Goal: Information Seeking & Learning: Learn about a topic

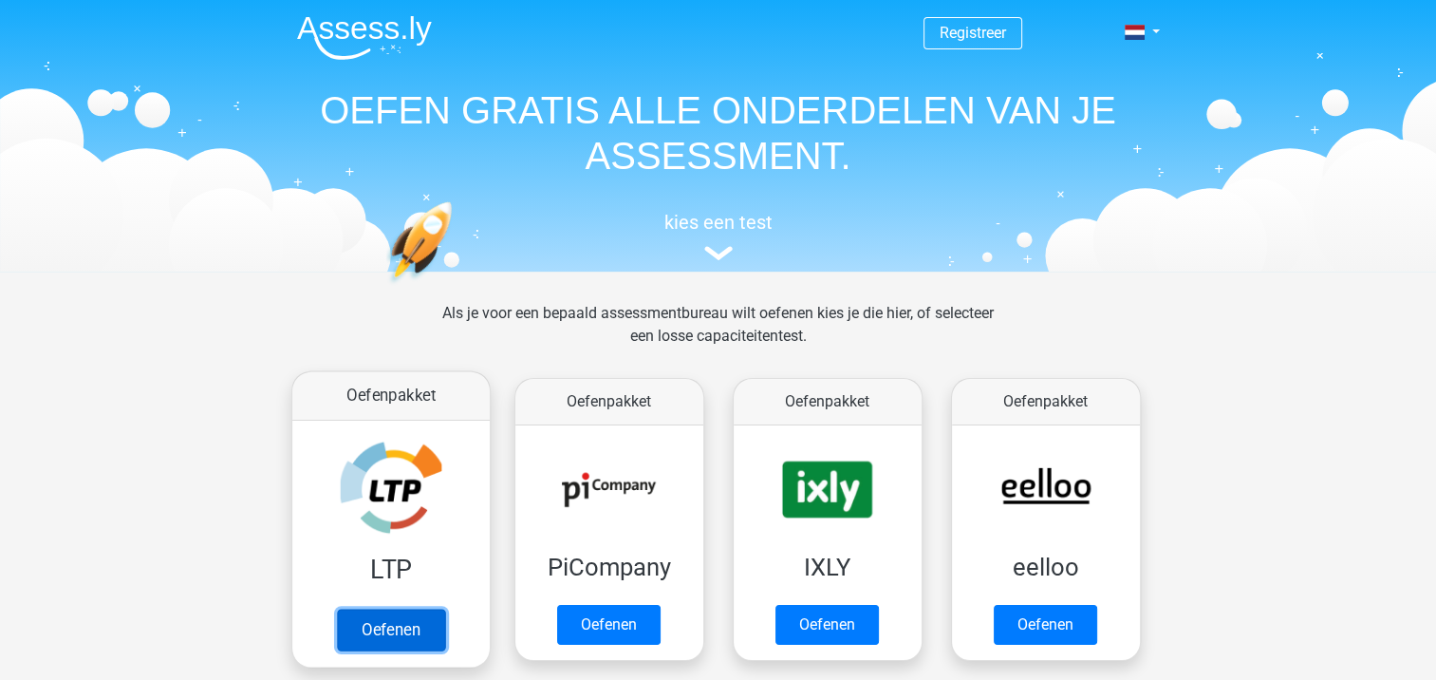
click at [370, 615] on link "Oefenen" at bounding box center [390, 629] width 108 height 42
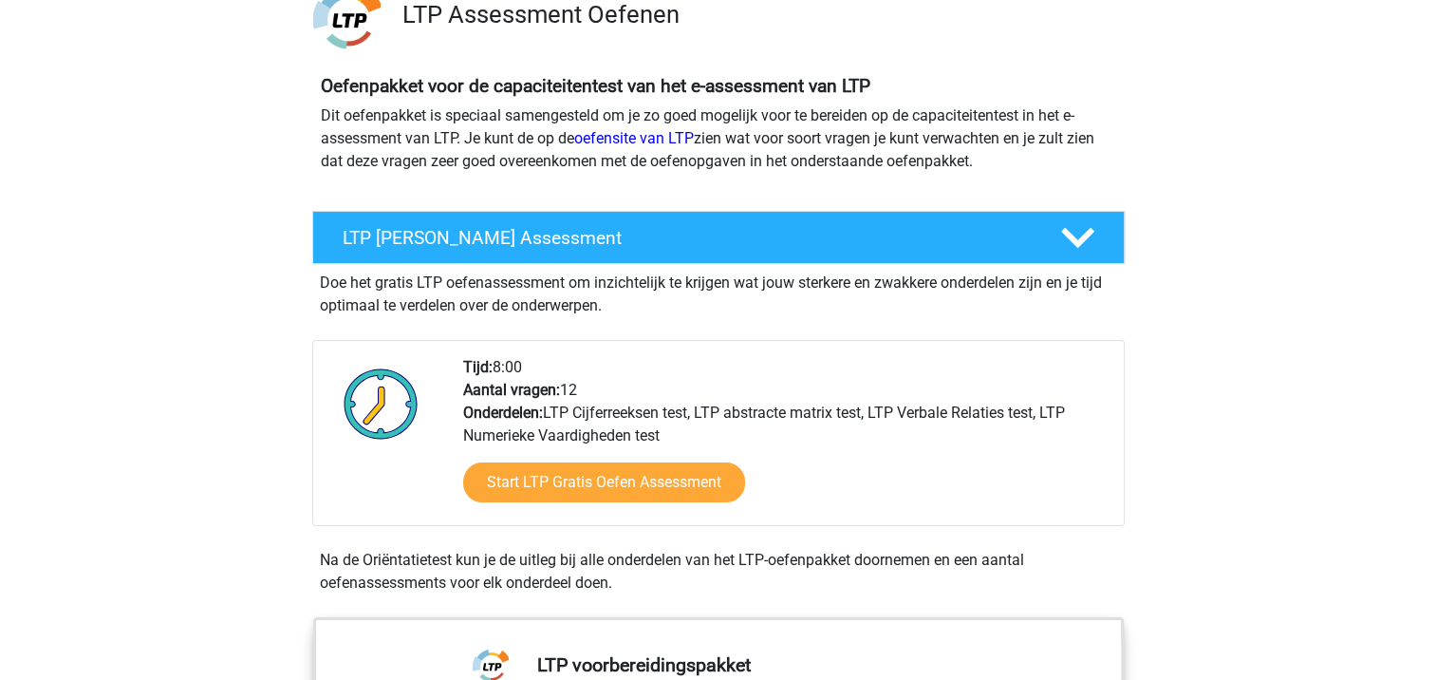
scroll to position [190, 0]
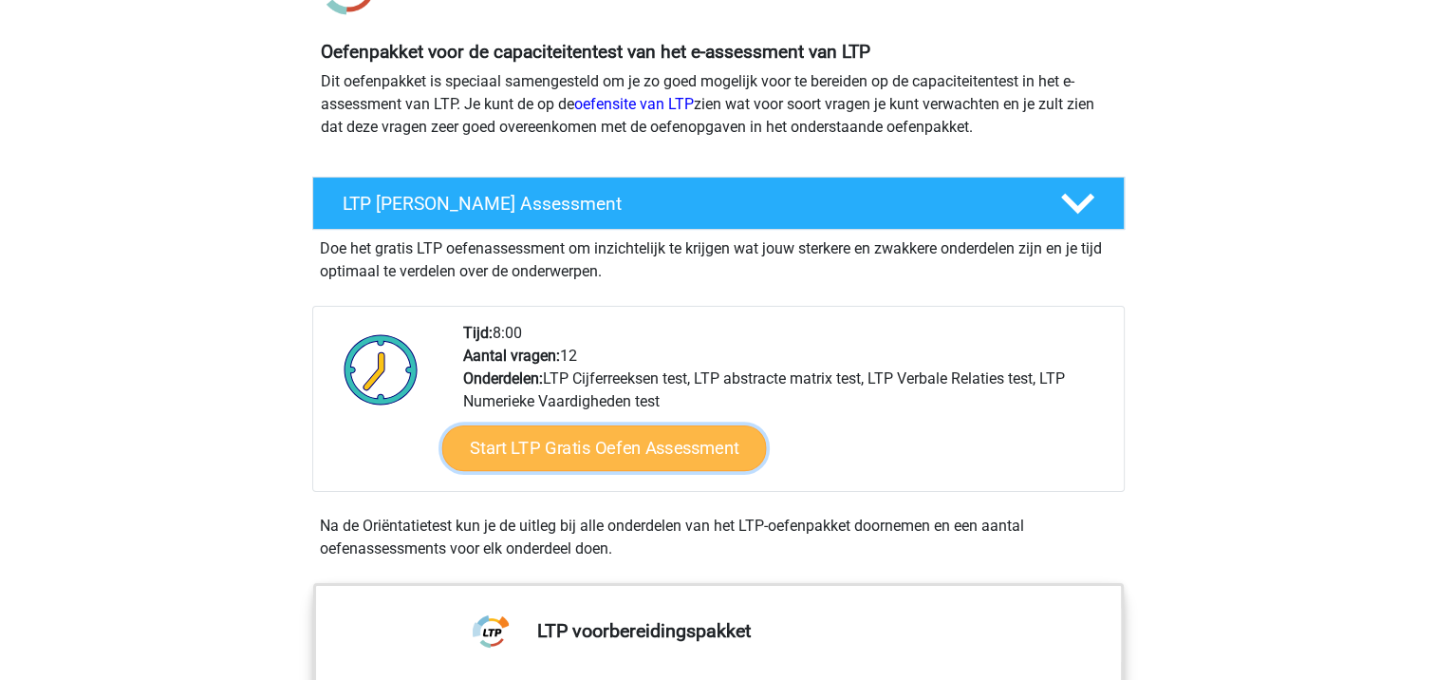
click at [660, 458] on link "Start LTP Gratis Oefen Assessment" at bounding box center [603, 448] width 325 height 46
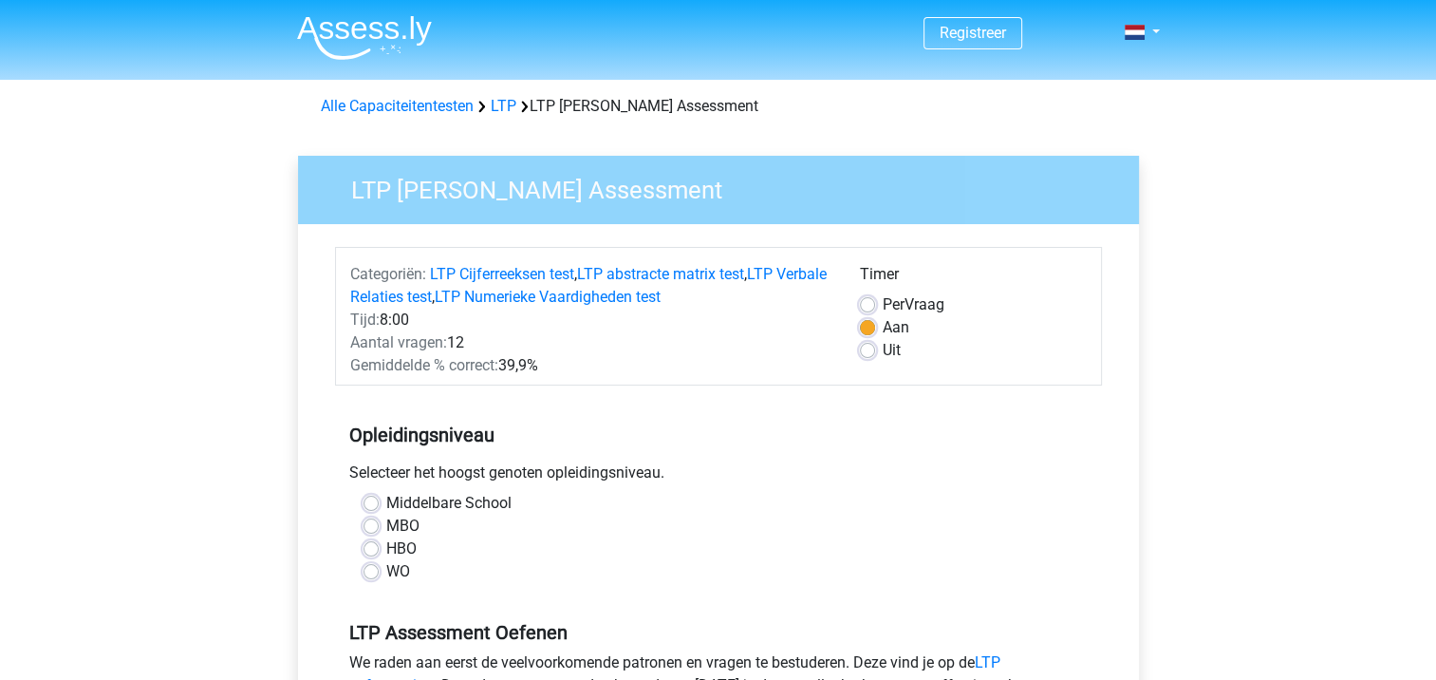
click at [876, 348] on div "Uit" at bounding box center [973, 350] width 227 height 23
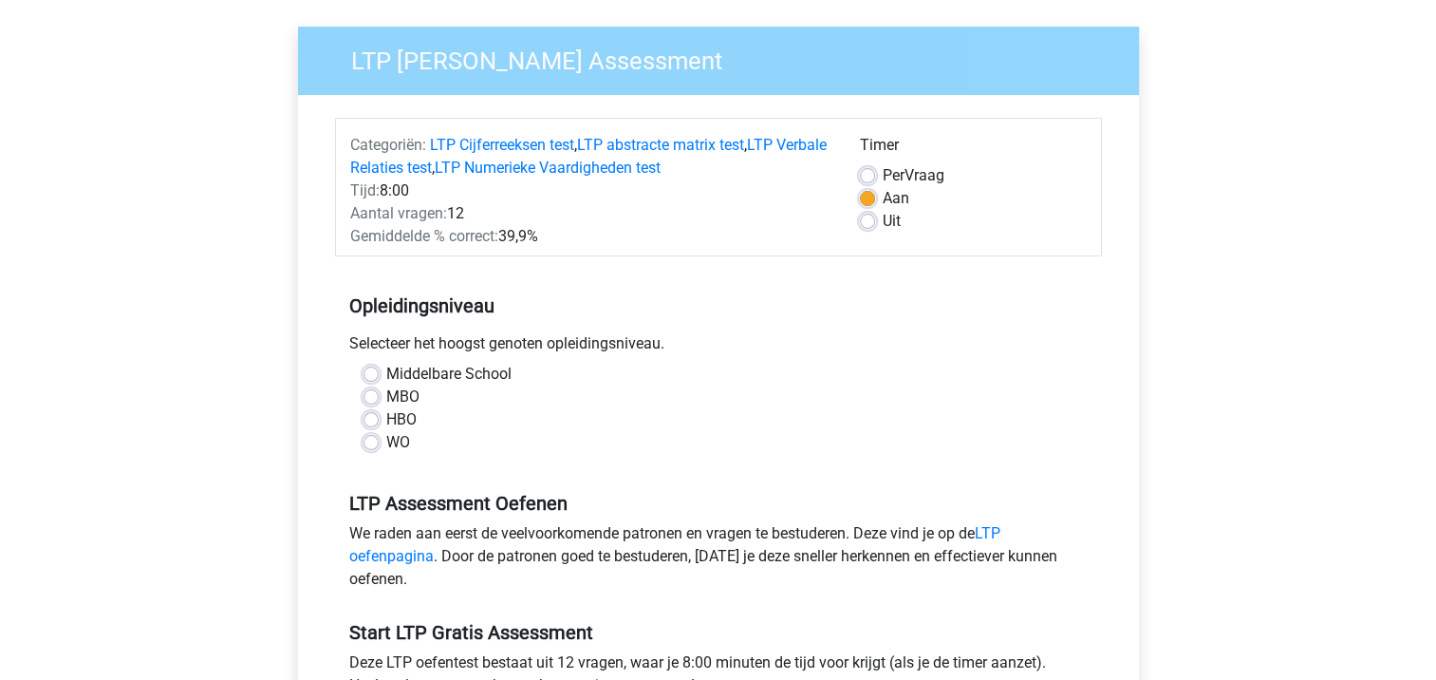
scroll to position [190, 0]
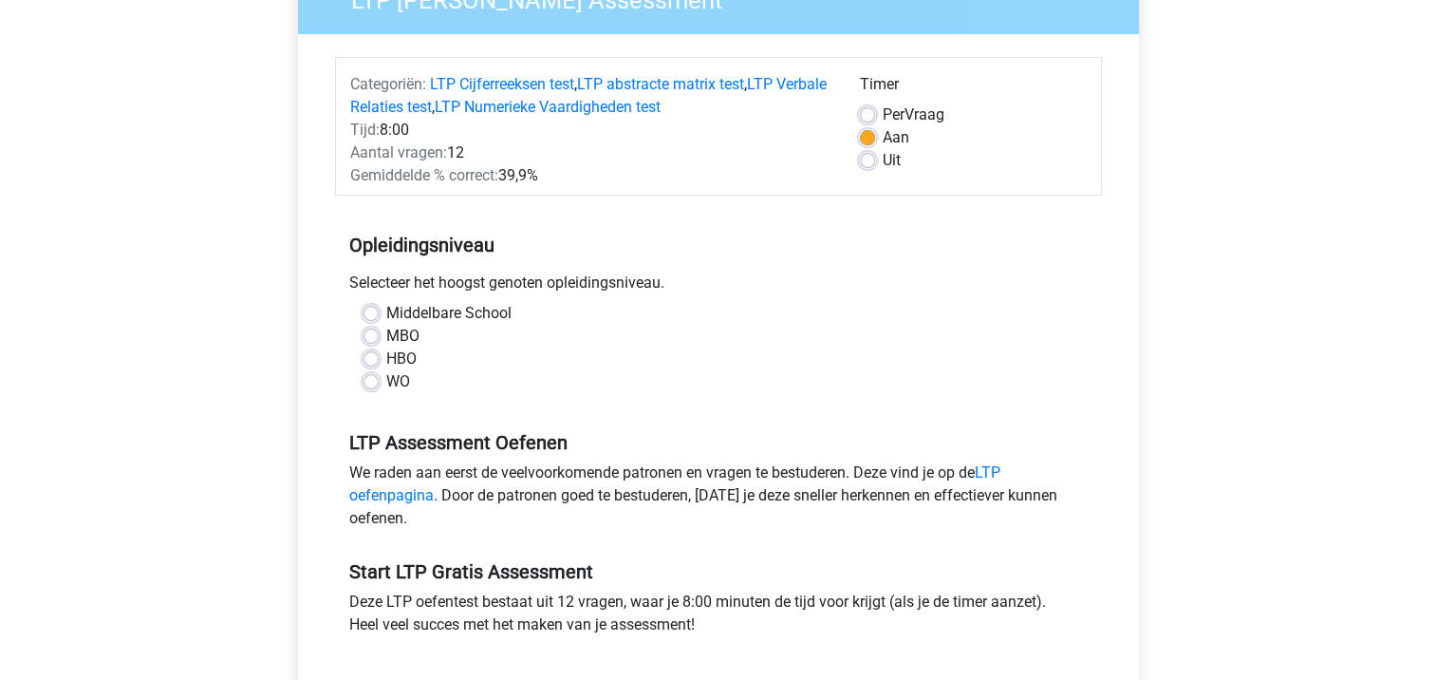
click at [386, 356] on label "HBO" at bounding box center [401, 358] width 30 height 23
click at [368, 356] on input "HBO" at bounding box center [371, 356] width 15 height 19
radio input "true"
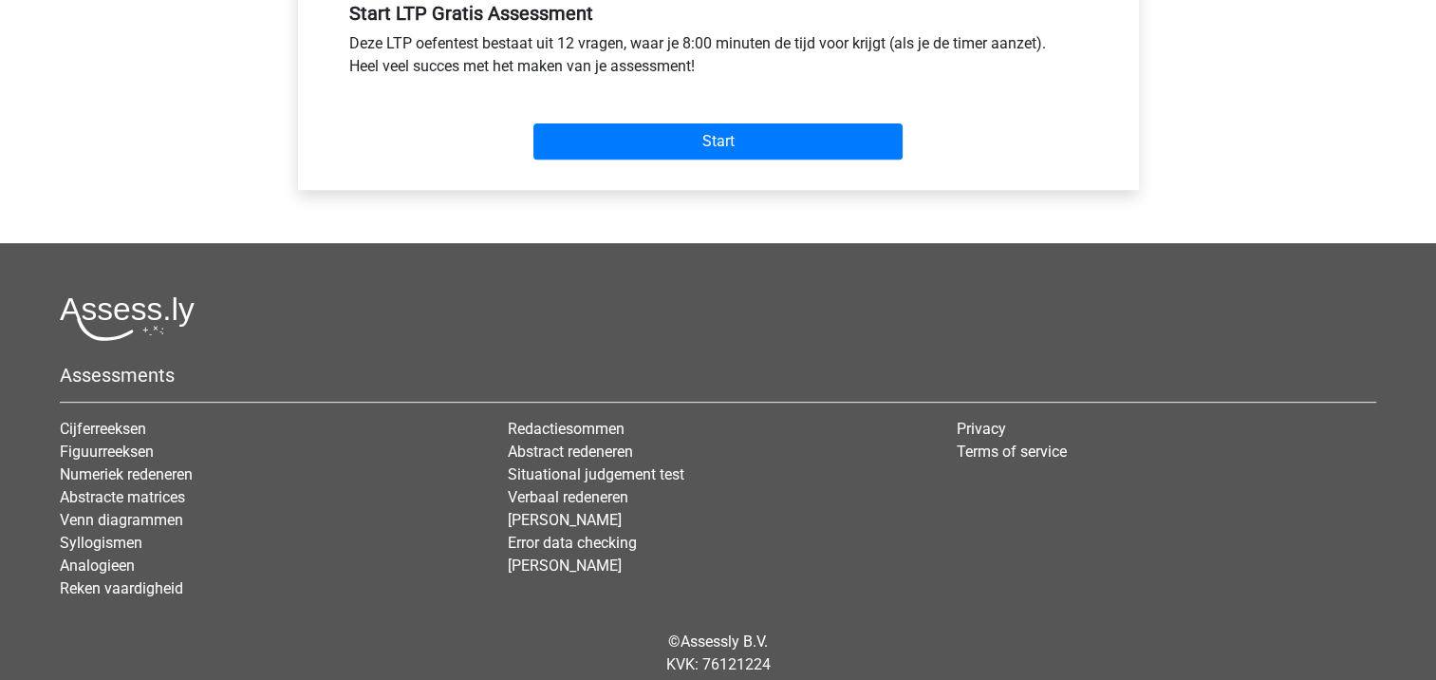
scroll to position [717, 0]
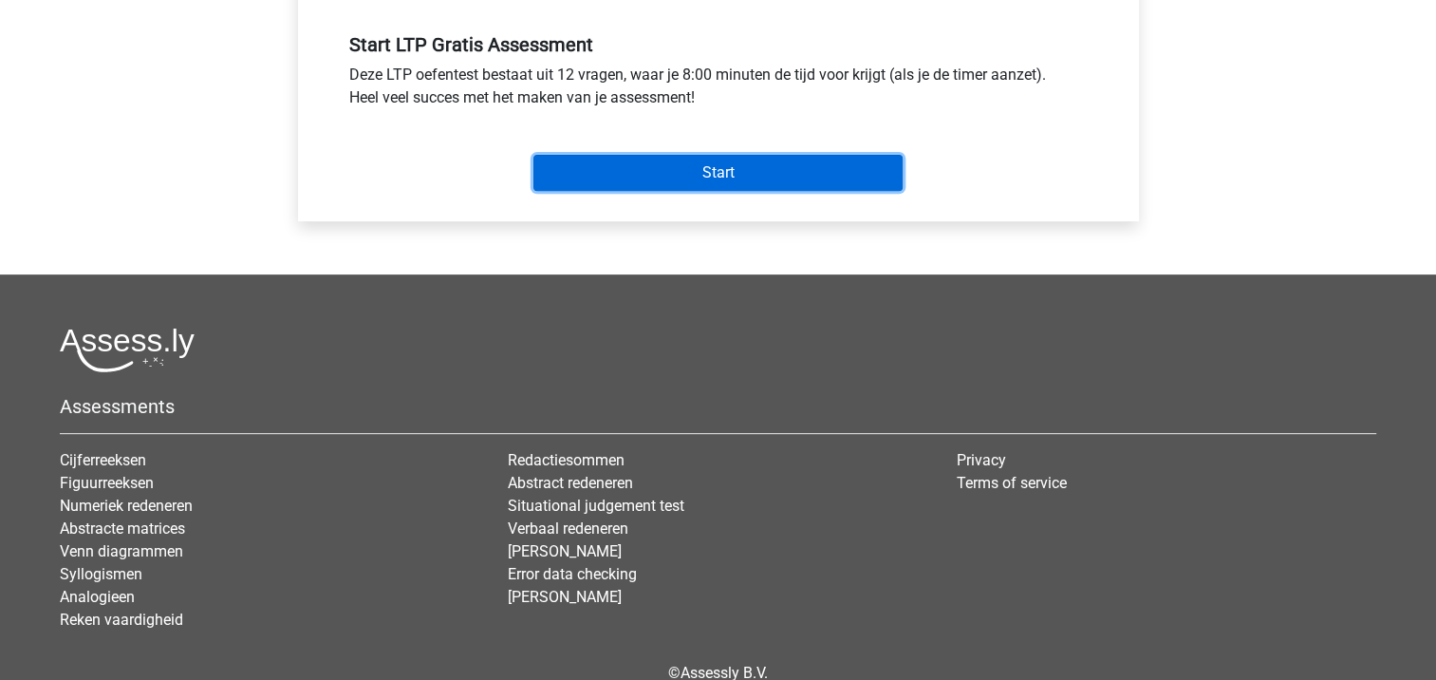
click at [706, 165] on input "Start" at bounding box center [717, 173] width 369 height 36
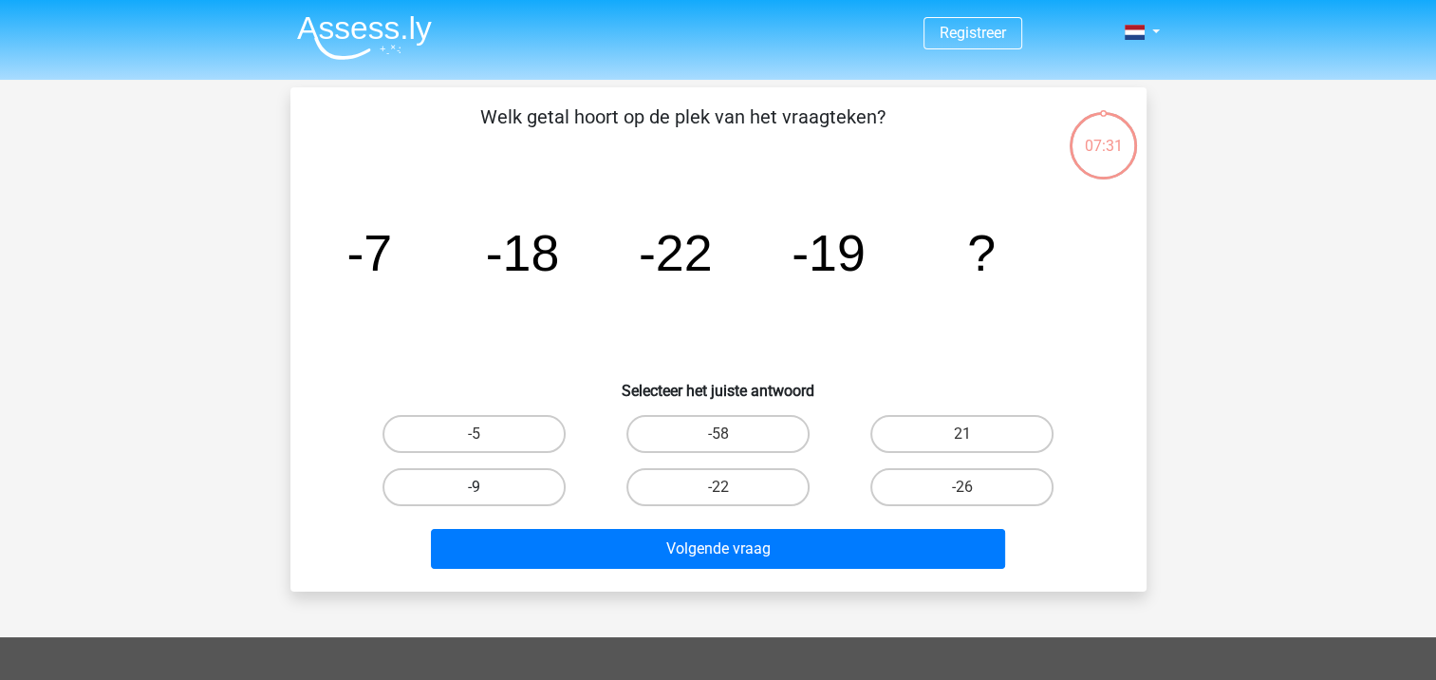
click at [463, 478] on label "-9" at bounding box center [473, 487] width 183 height 38
click at [474, 487] on input "-9" at bounding box center [480, 493] width 12 height 12
radio input "true"
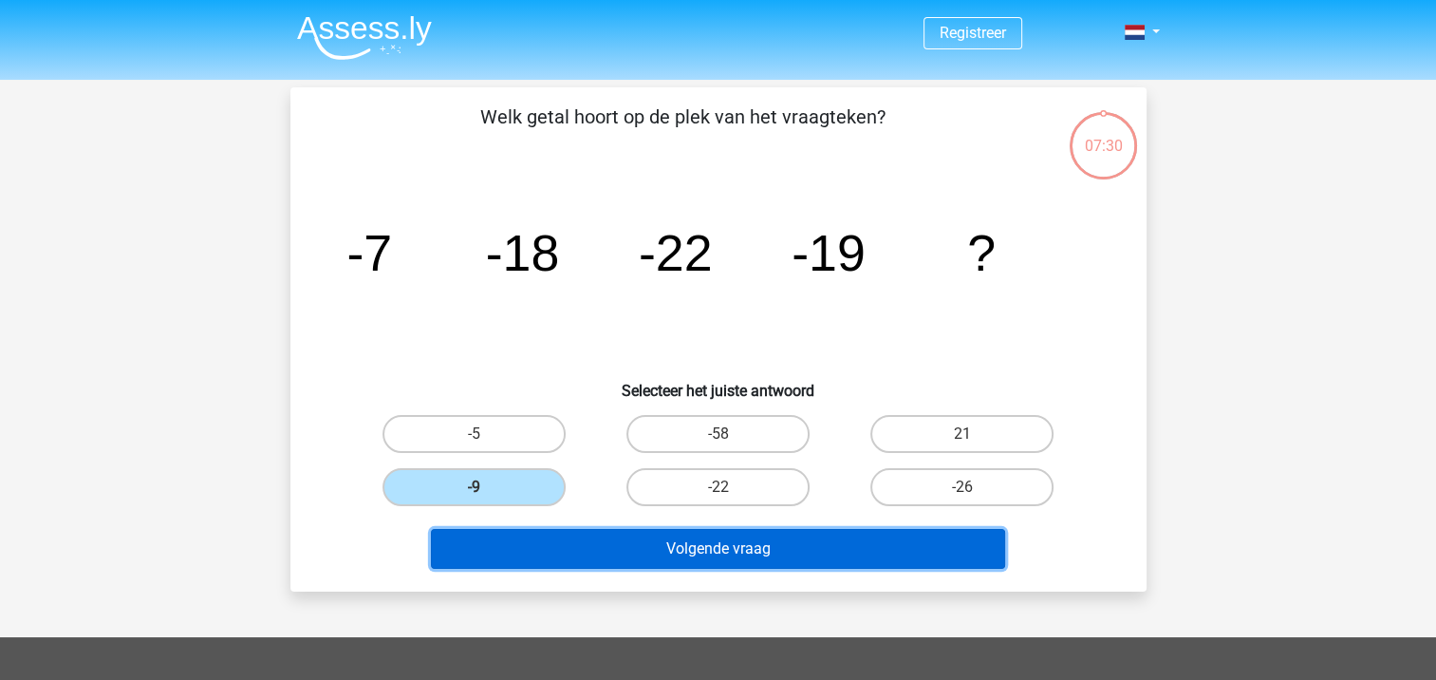
click at [630, 557] on button "Volgende vraag" at bounding box center [718, 549] width 574 height 40
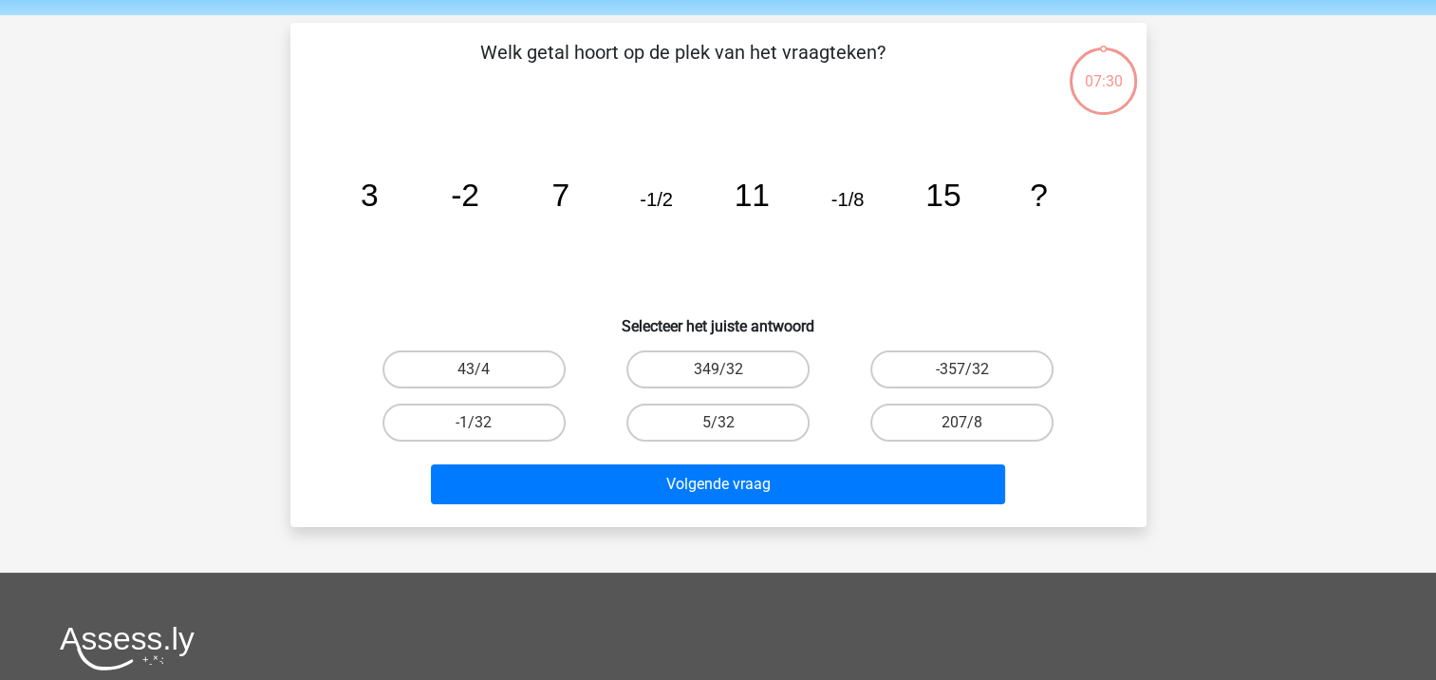
scroll to position [87, 0]
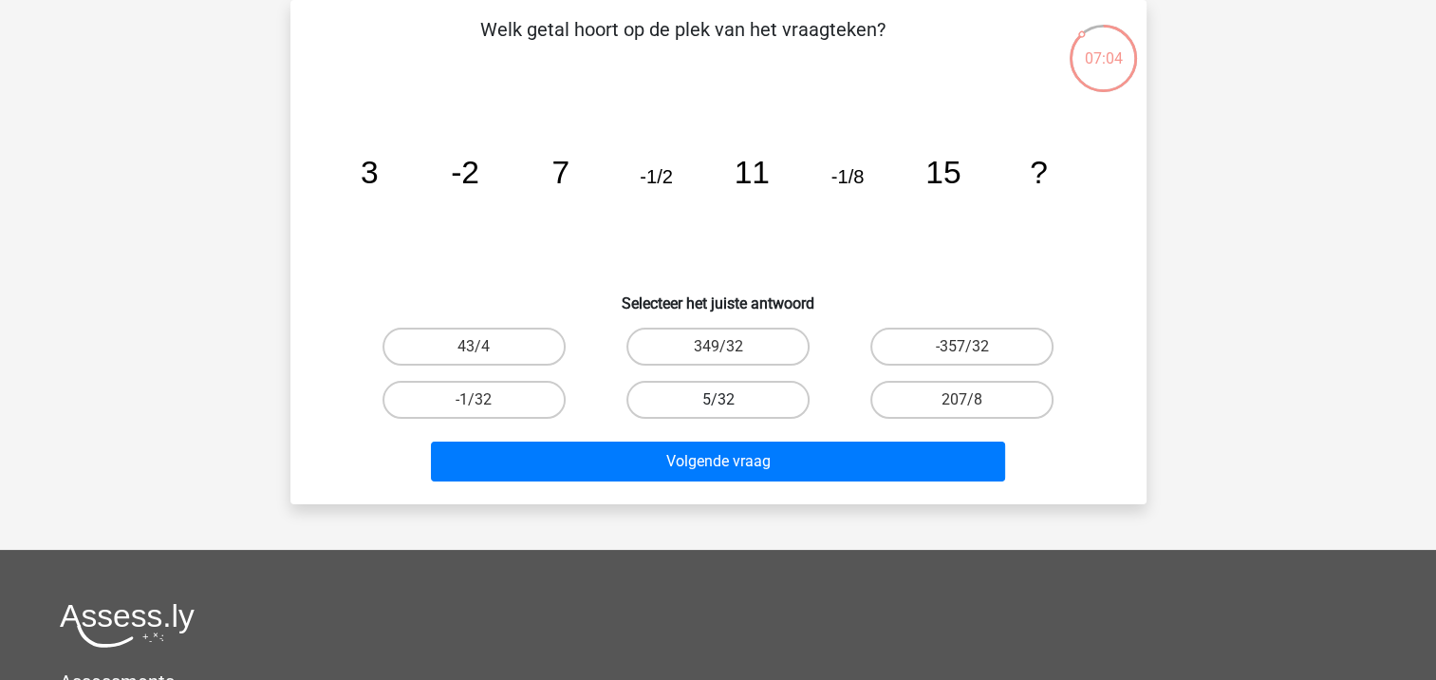
click at [650, 403] on label "5/32" at bounding box center [717, 400] width 183 height 38
click at [718, 403] on input "5/32" at bounding box center [724, 406] width 12 height 12
radio input "true"
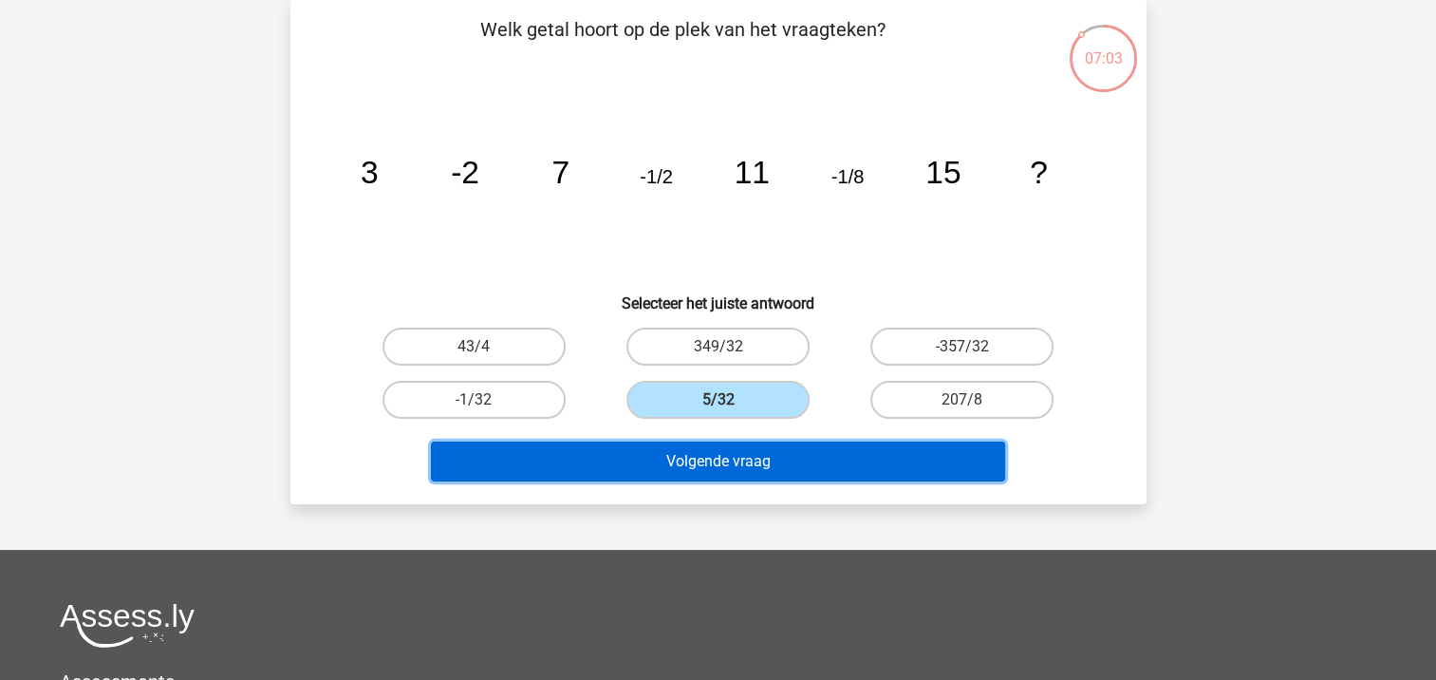
click at [763, 474] on button "Volgende vraag" at bounding box center [718, 461] width 574 height 40
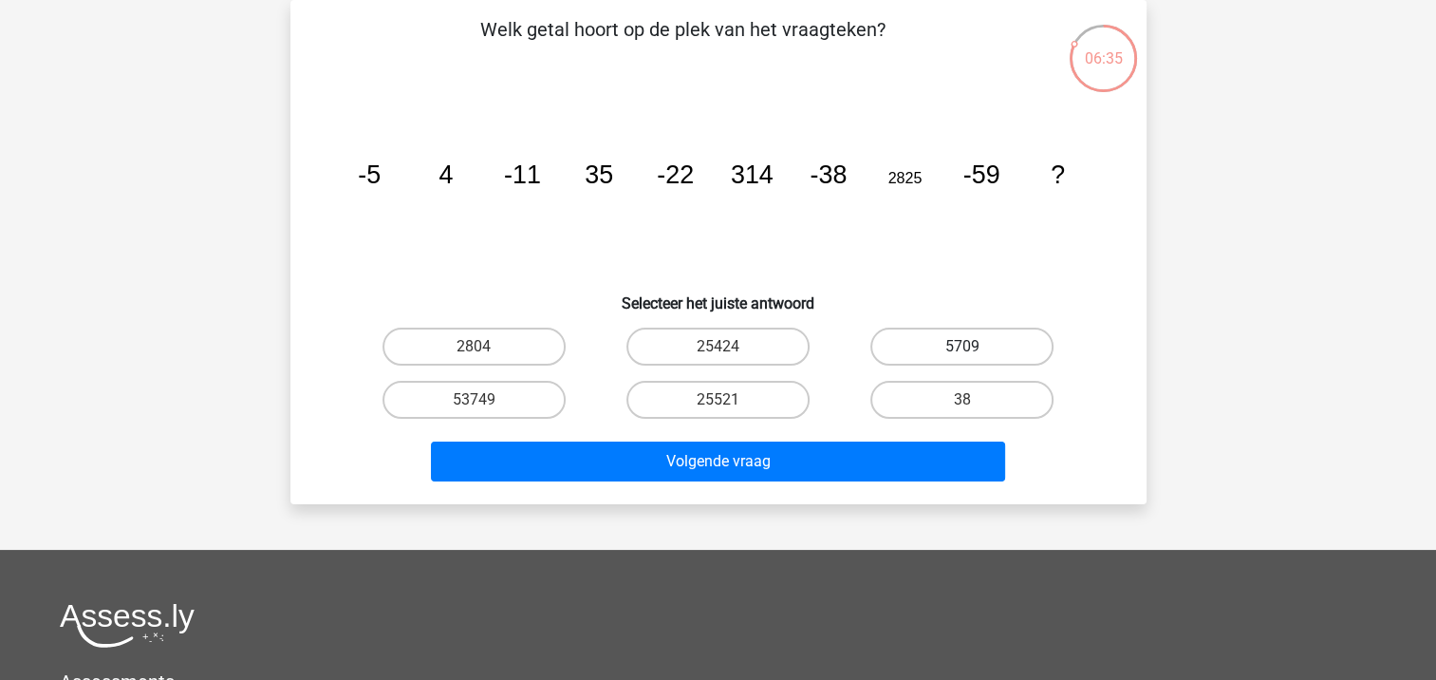
click at [923, 351] on label "5709" at bounding box center [961, 346] width 183 height 38
click at [962, 351] on input "5709" at bounding box center [968, 352] width 12 height 12
radio input "true"
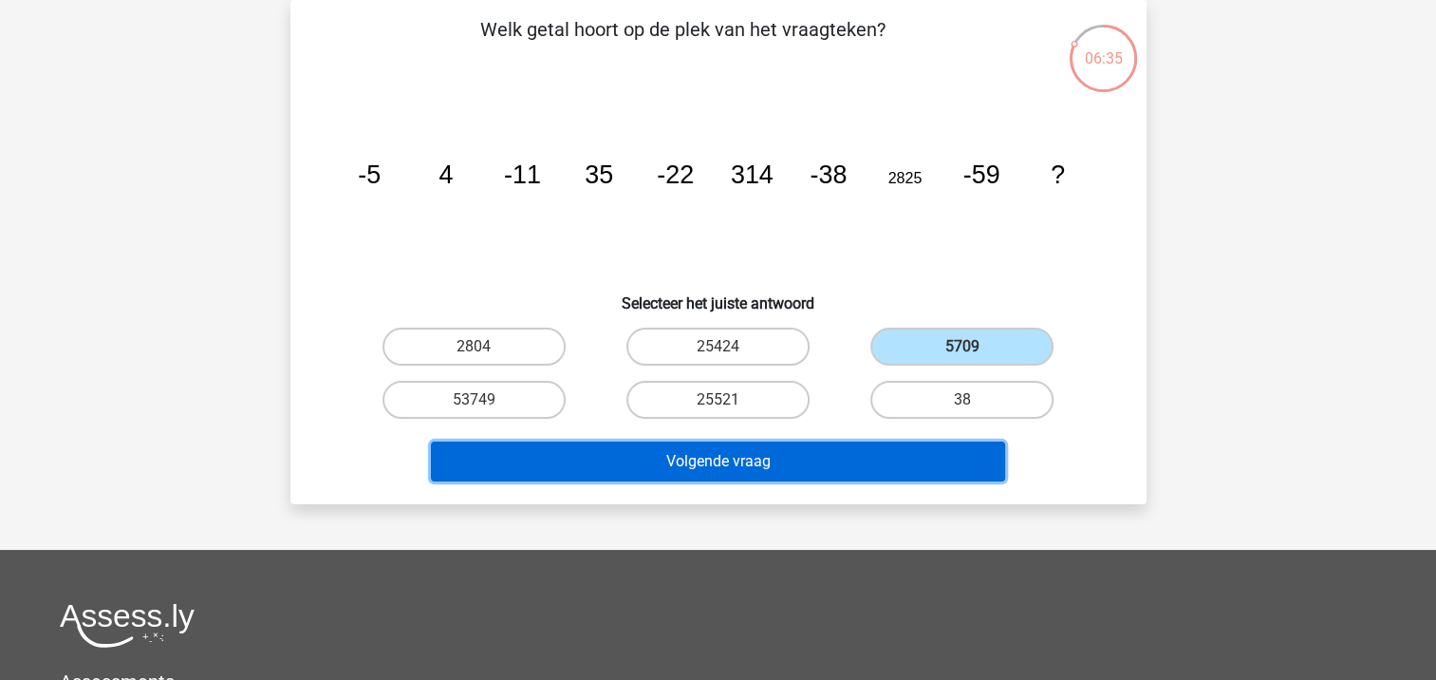
click at [904, 459] on button "Volgende vraag" at bounding box center [718, 461] width 574 height 40
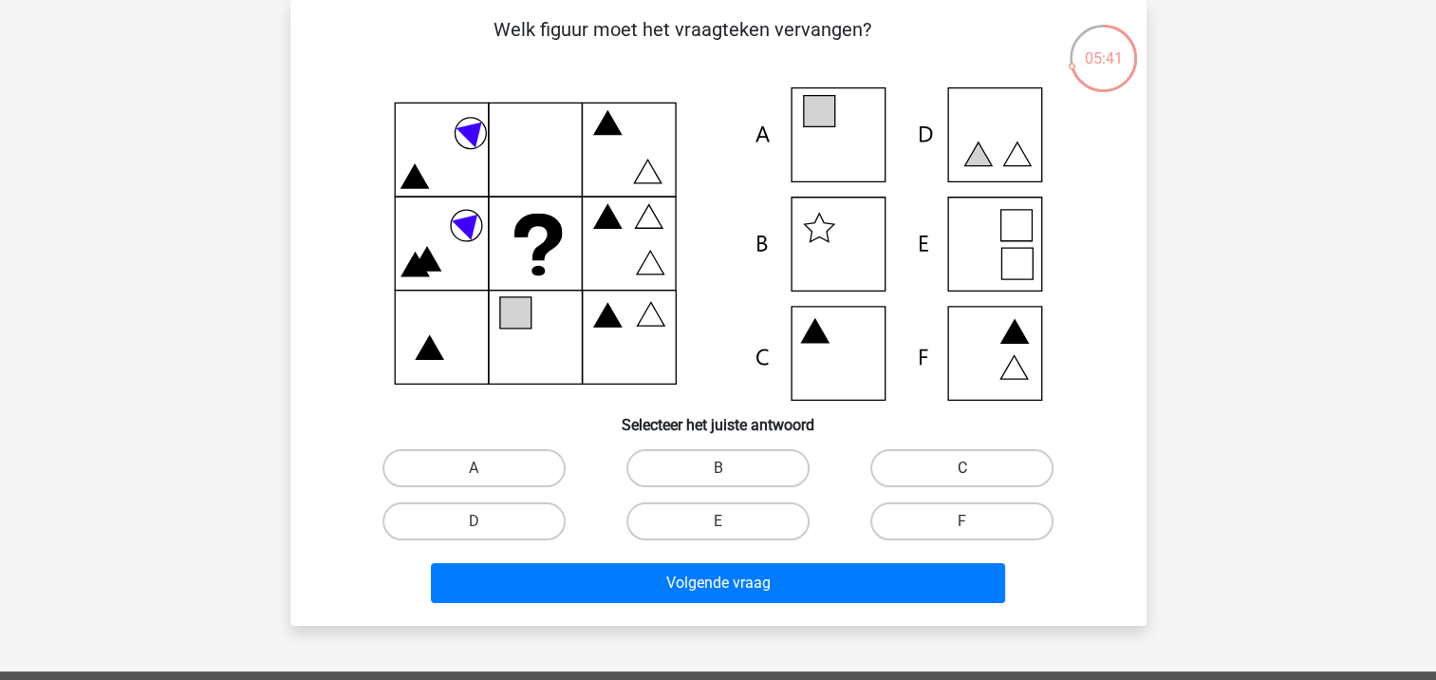
click at [922, 470] on label "C" at bounding box center [961, 468] width 183 height 38
click at [962, 470] on input "C" at bounding box center [968, 474] width 12 height 12
radio input "true"
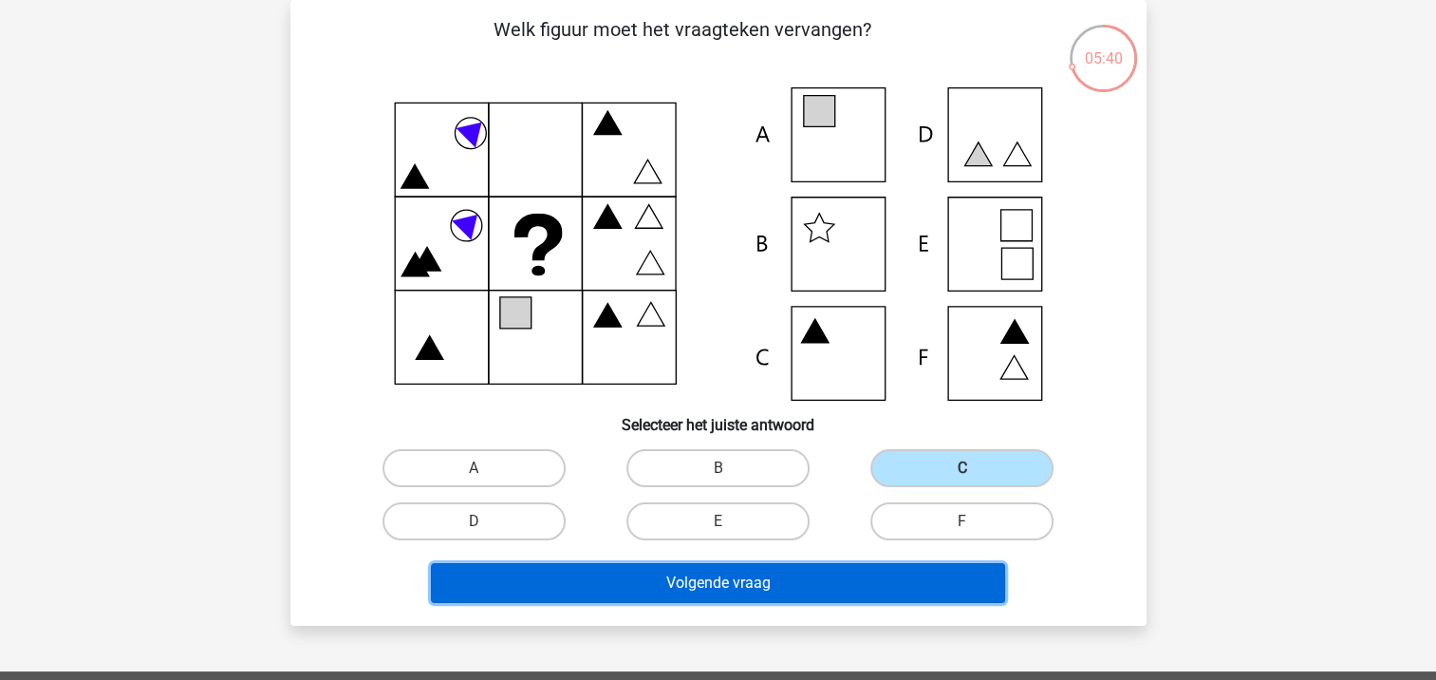
click at [888, 577] on button "Volgende vraag" at bounding box center [718, 583] width 574 height 40
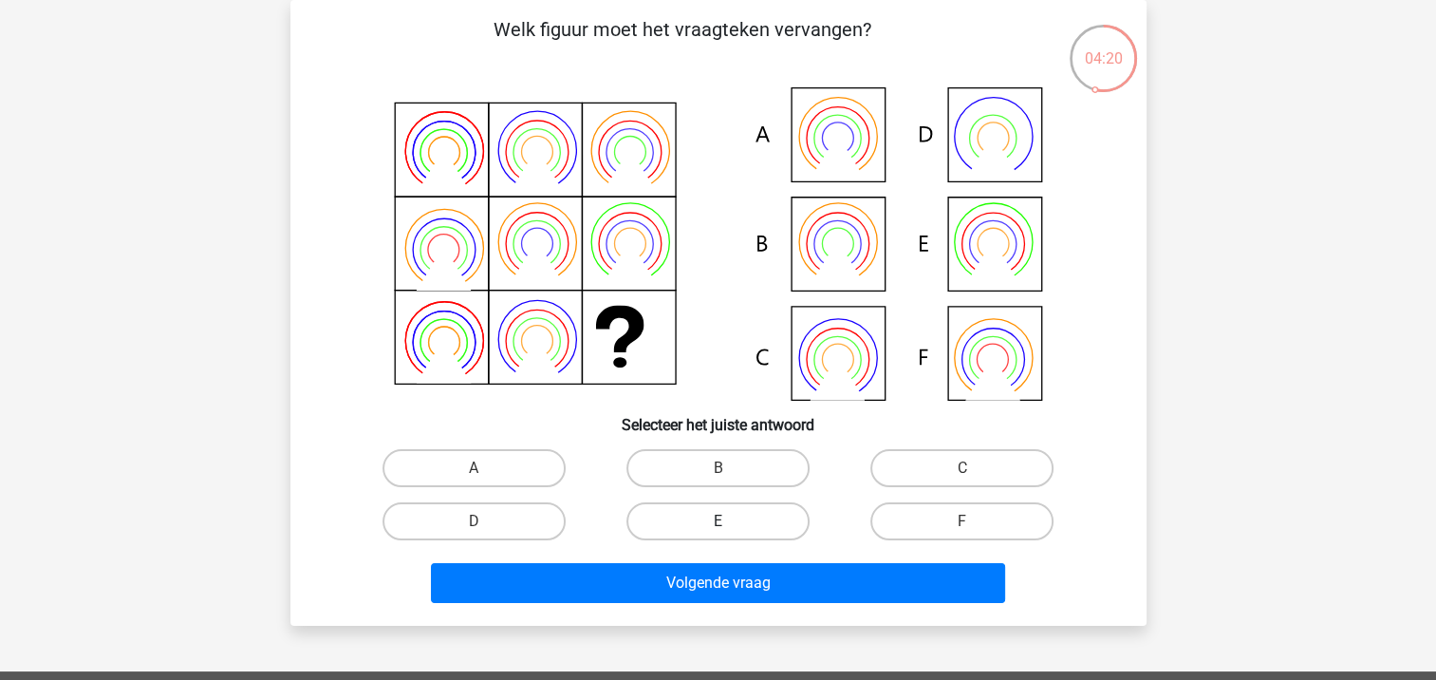
click at [741, 526] on label "E" at bounding box center [717, 521] width 183 height 38
click at [730, 526] on input "E" at bounding box center [724, 527] width 12 height 12
radio input "true"
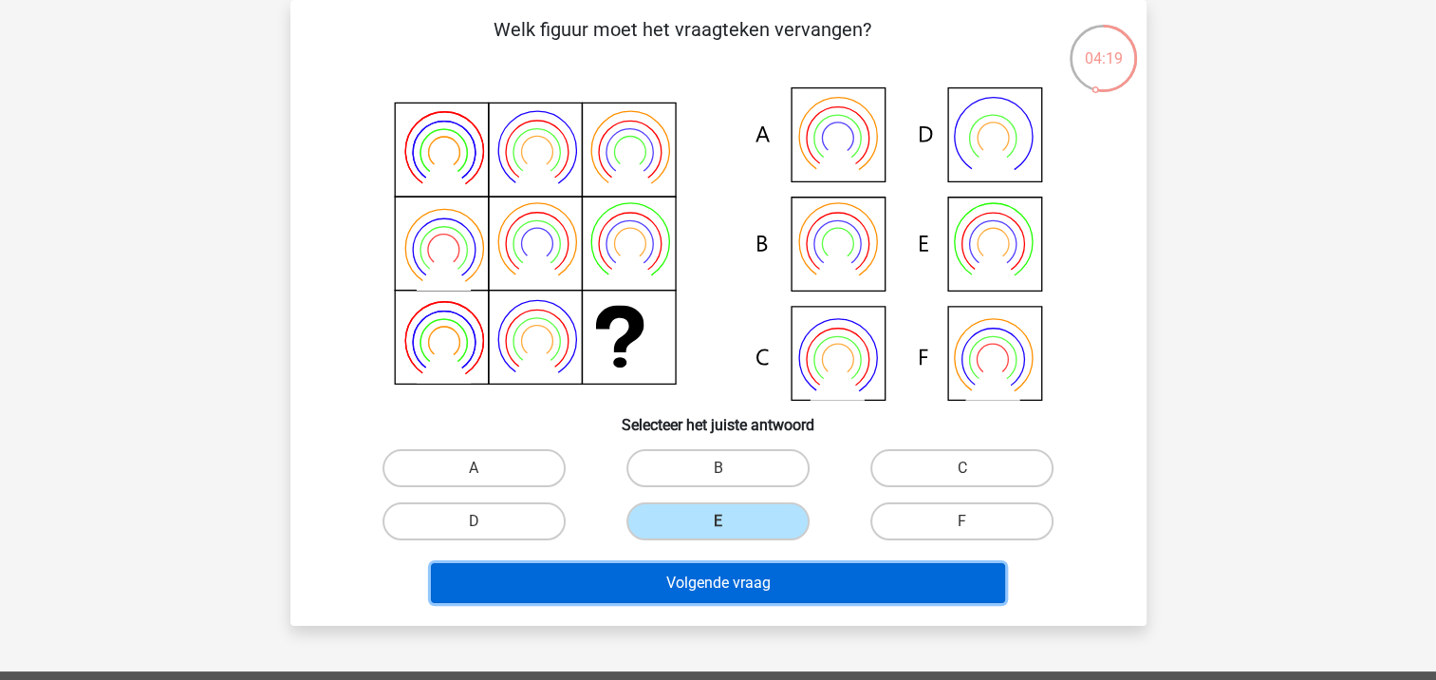
click at [831, 584] on button "Volgende vraag" at bounding box center [718, 583] width 574 height 40
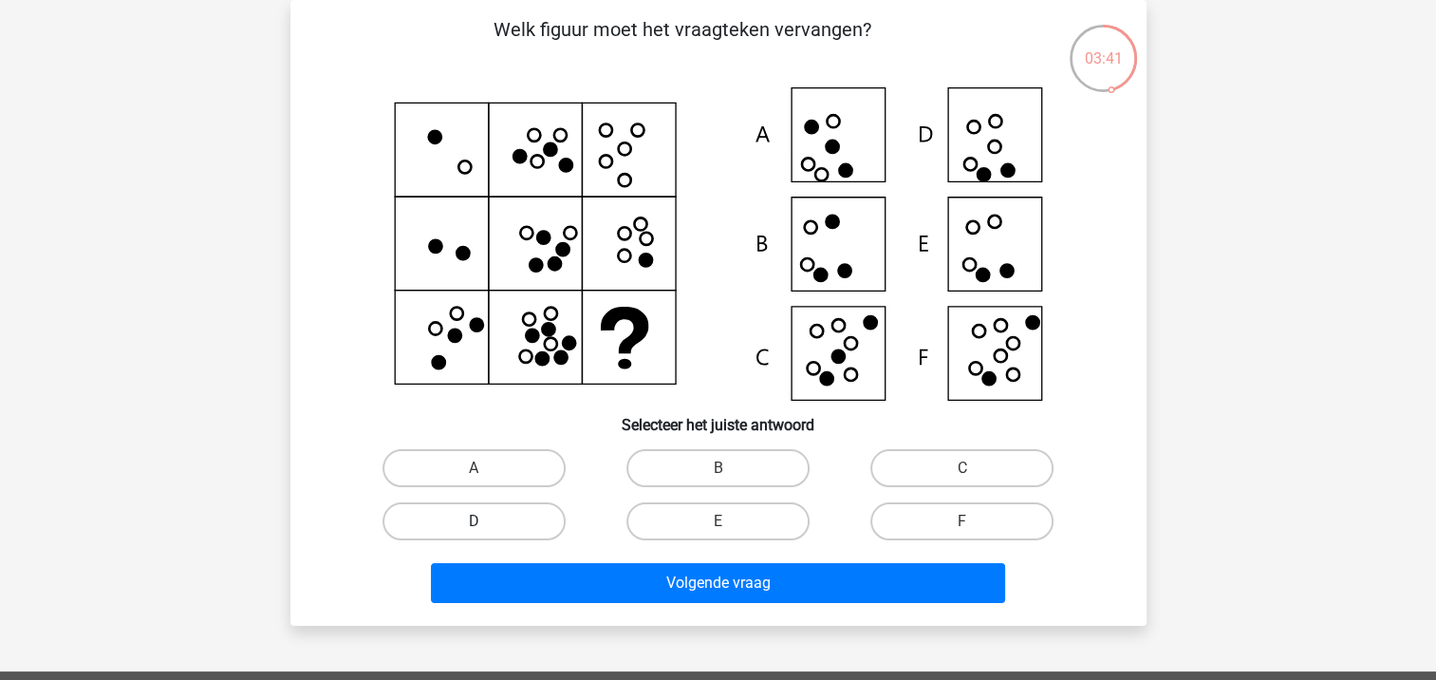
click at [514, 528] on label "D" at bounding box center [473, 521] width 183 height 38
click at [486, 528] on input "D" at bounding box center [480, 527] width 12 height 12
radio input "true"
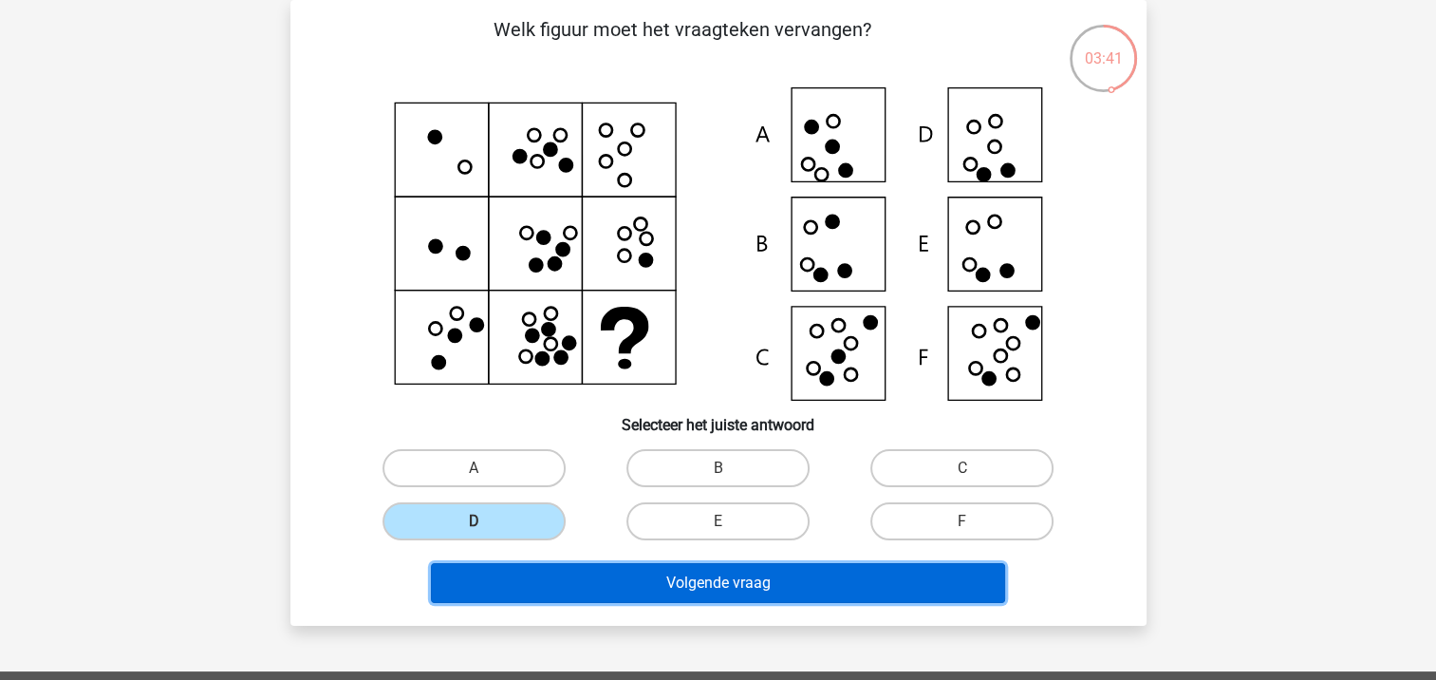
click at [696, 576] on button "Volgende vraag" at bounding box center [718, 583] width 574 height 40
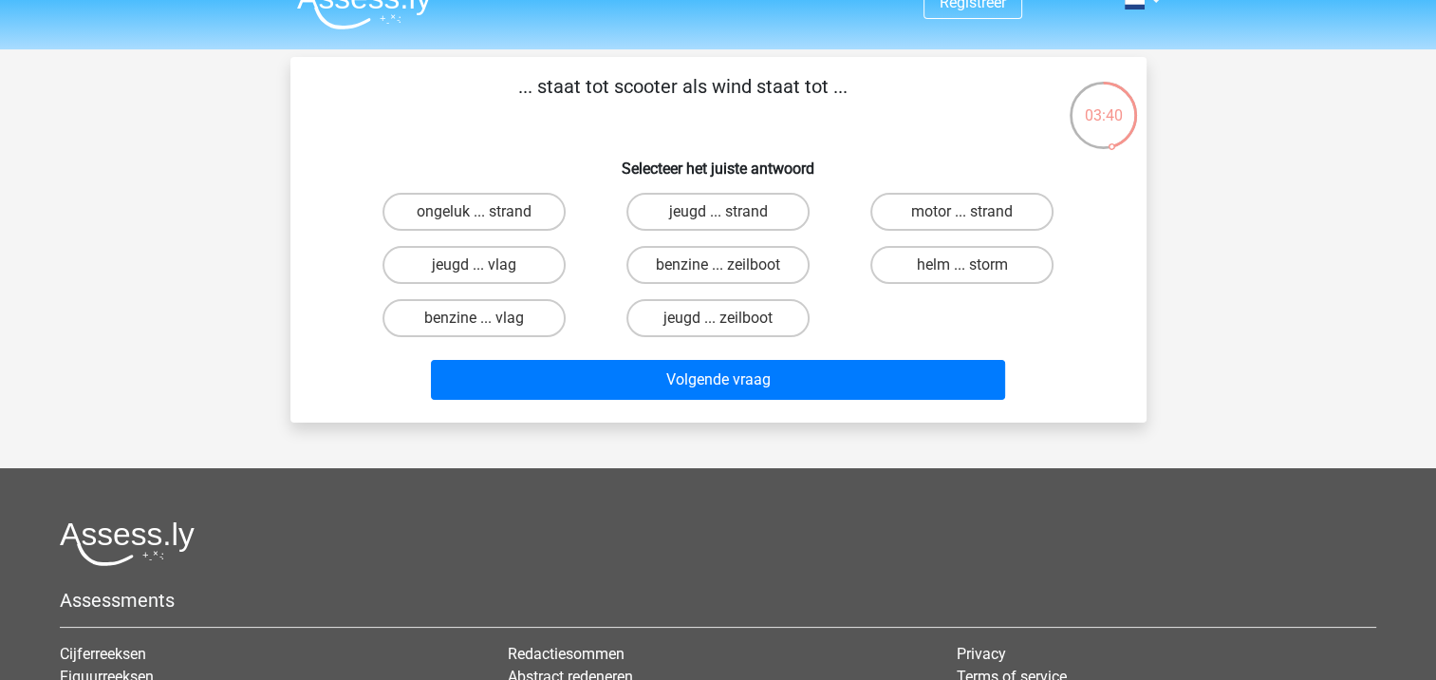
scroll to position [0, 0]
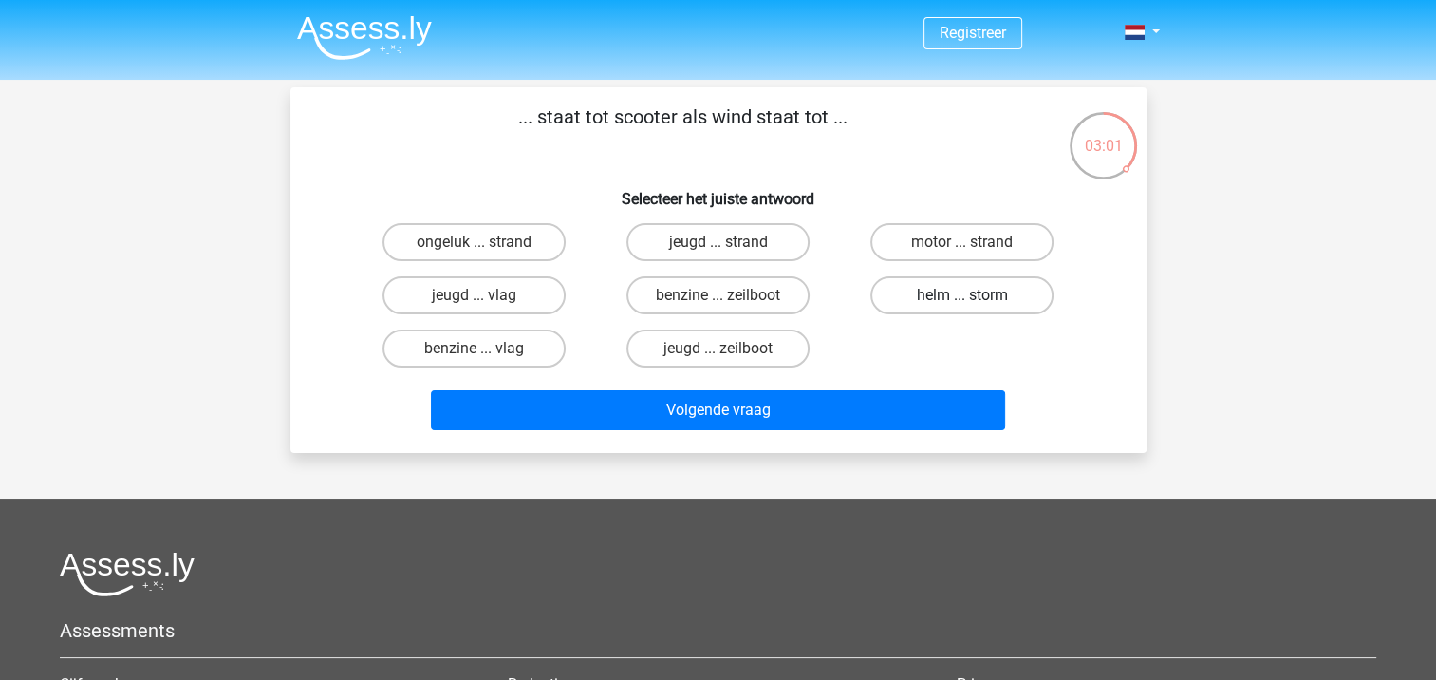
click at [942, 299] on label "helm ... storm" at bounding box center [961, 295] width 183 height 38
click at [962, 299] on input "helm ... storm" at bounding box center [968, 301] width 12 height 12
radio input "true"
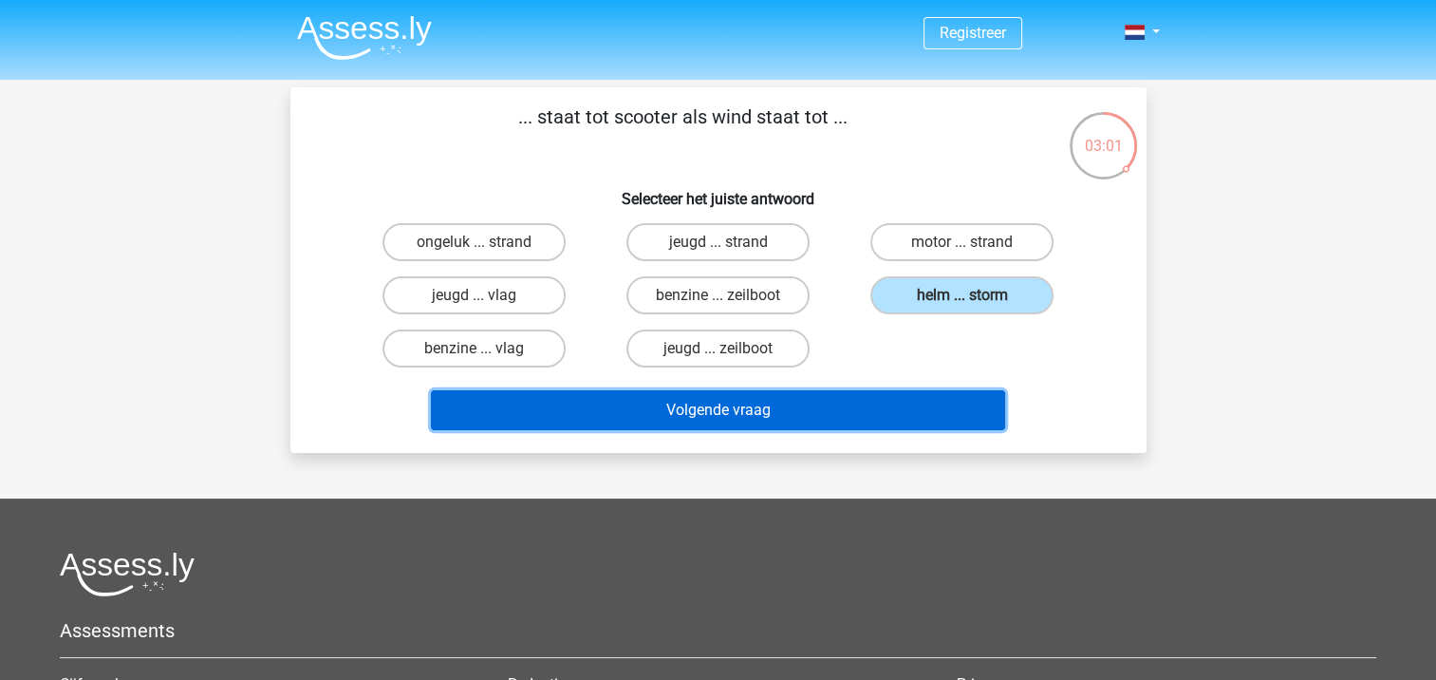
click at [911, 394] on button "Volgende vraag" at bounding box center [718, 410] width 574 height 40
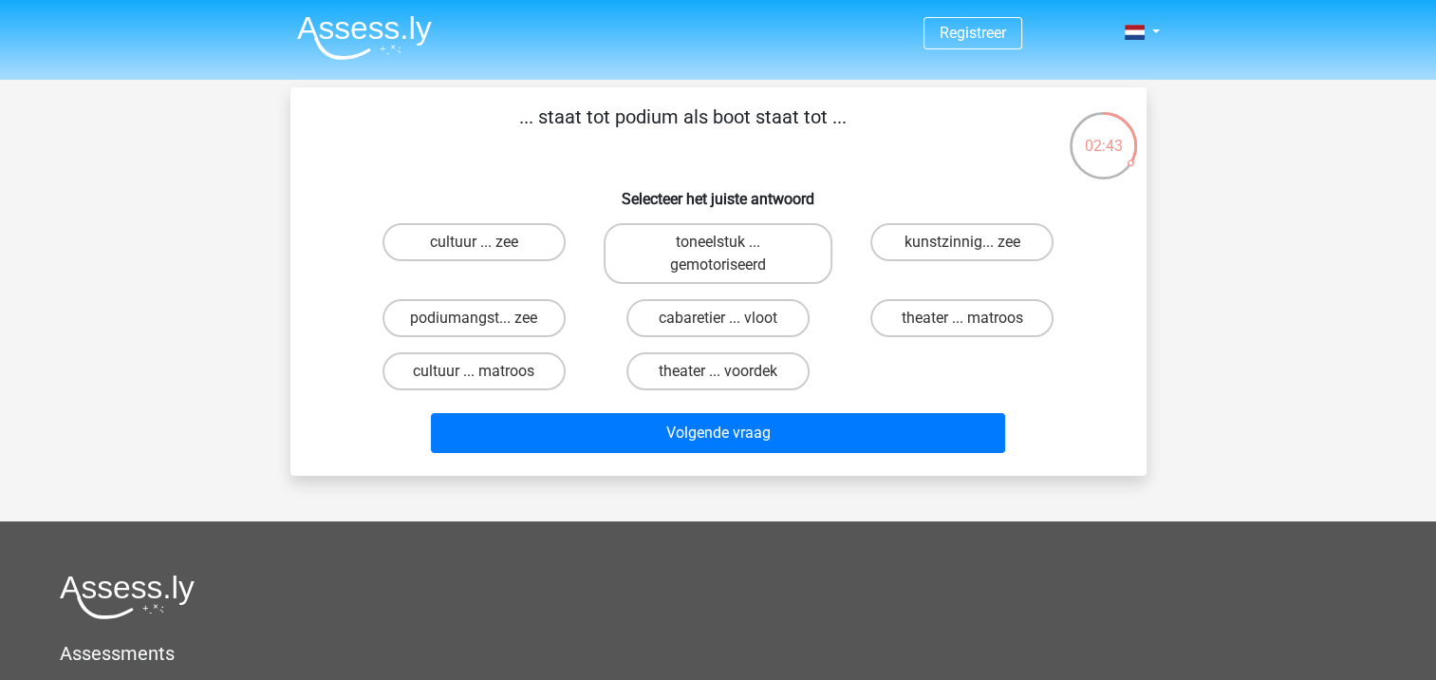
click at [718, 326] on input "cabaretier ... vloot" at bounding box center [724, 324] width 12 height 12
radio input "true"
click at [511, 235] on label "cultuur ... zee" at bounding box center [473, 242] width 183 height 38
click at [486, 242] on input "cultuur ... zee" at bounding box center [480, 248] width 12 height 12
radio input "true"
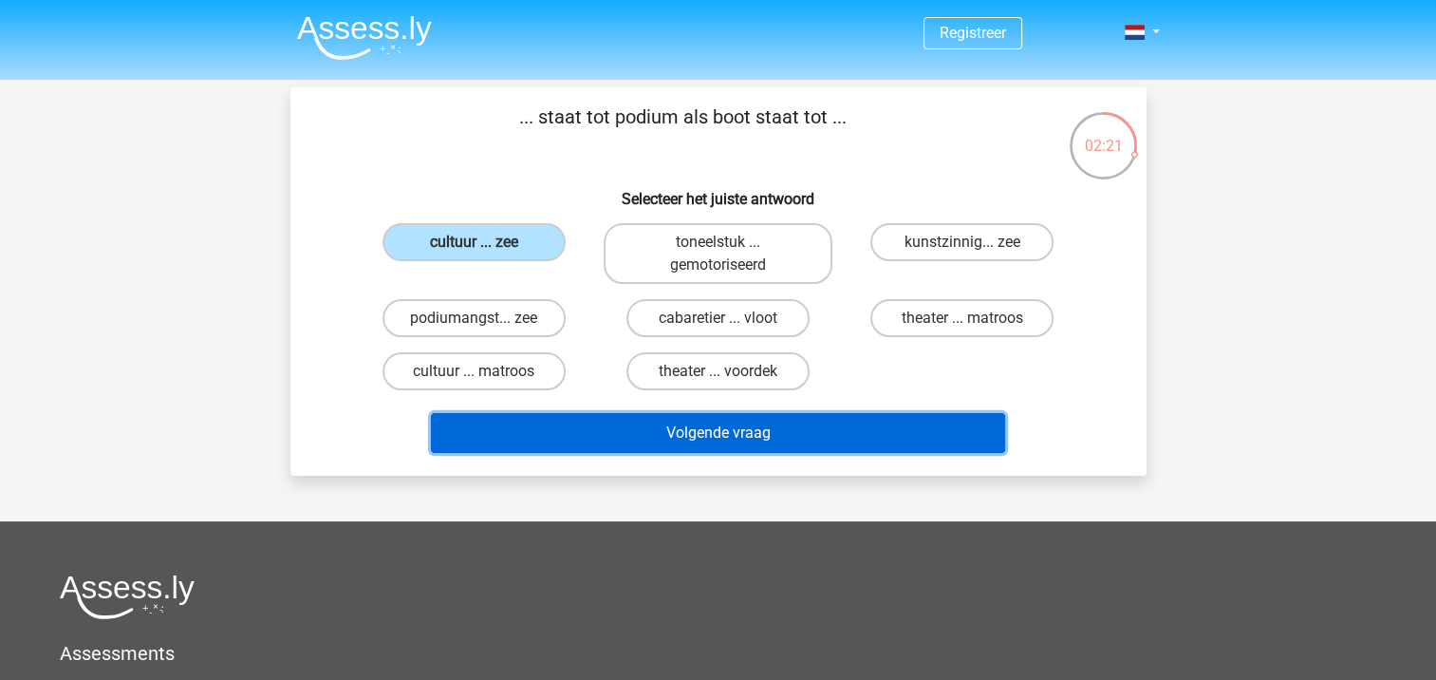
click at [823, 433] on button "Volgende vraag" at bounding box center [718, 433] width 574 height 40
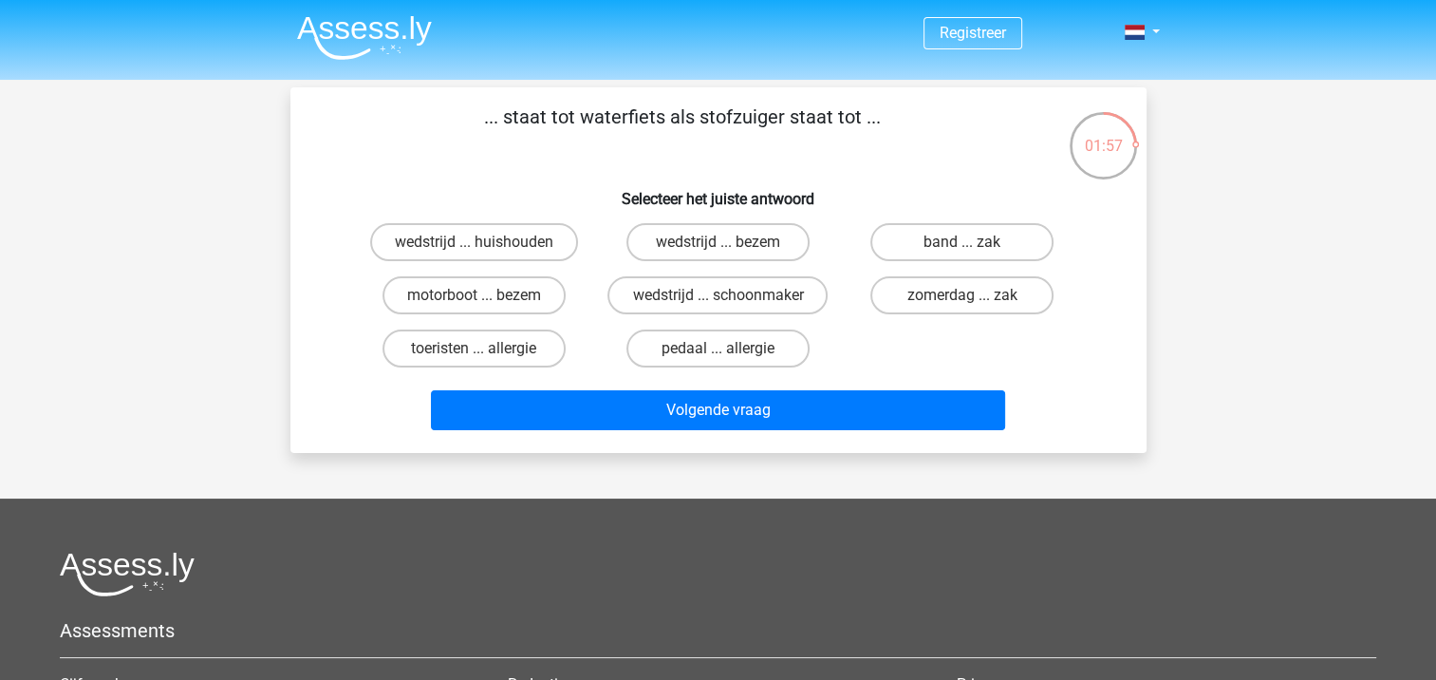
click at [725, 348] on input "pedaal ... allergie" at bounding box center [724, 354] width 12 height 12
radio input "true"
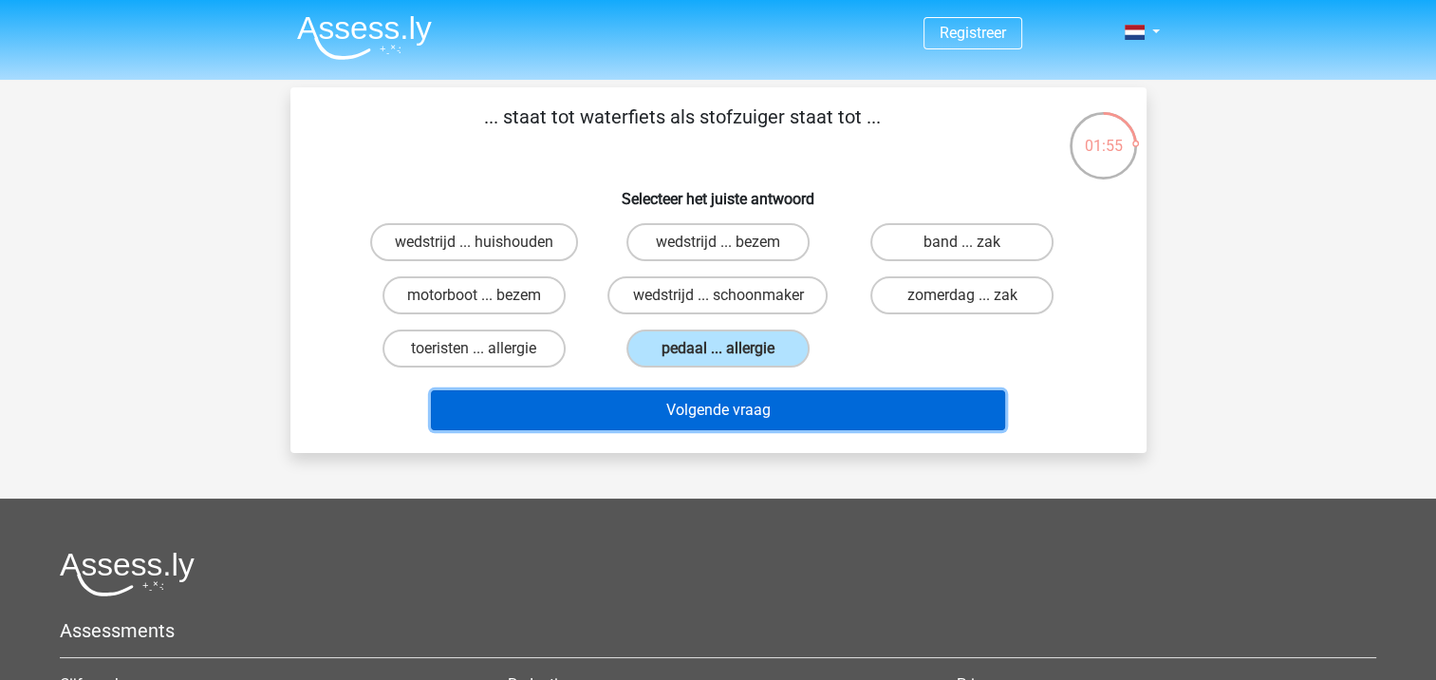
click at [743, 413] on button "Volgende vraag" at bounding box center [718, 410] width 574 height 40
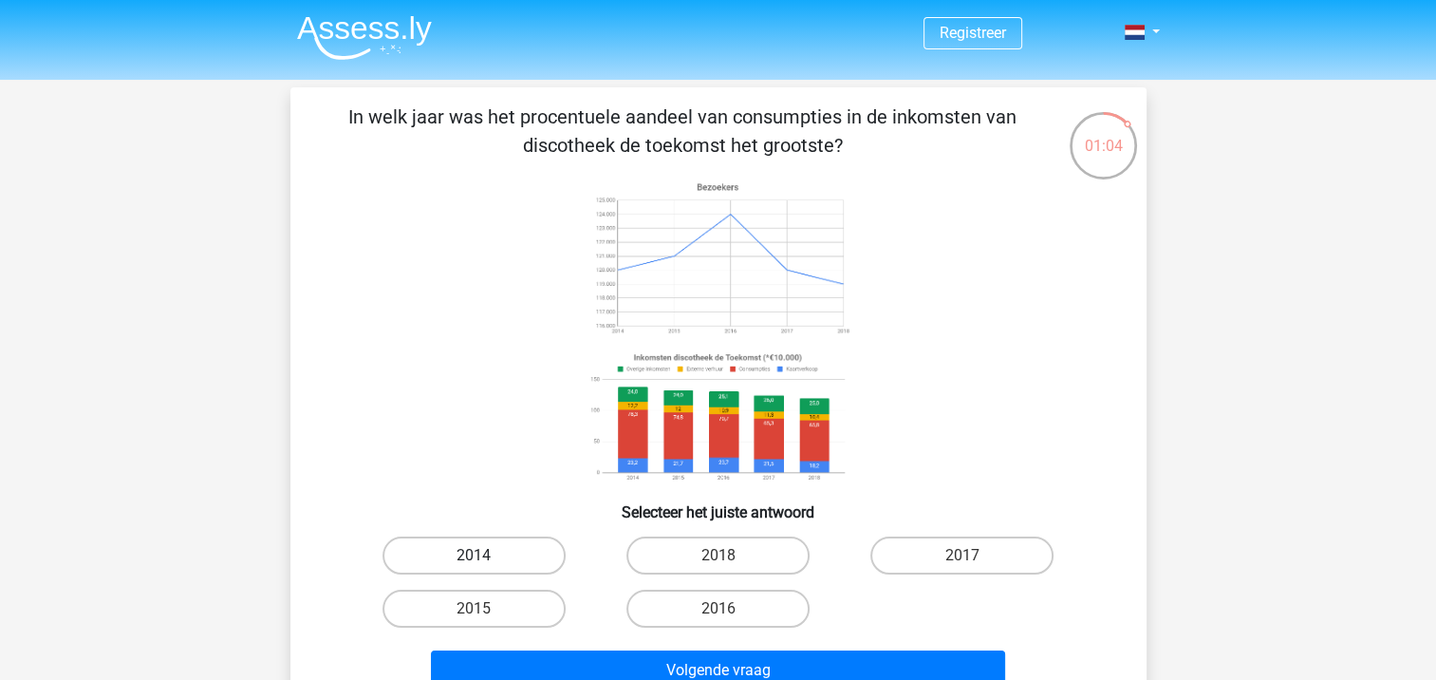
click at [493, 557] on label "2014" at bounding box center [473, 555] width 183 height 38
click at [486, 557] on input "2014" at bounding box center [480, 561] width 12 height 12
radio input "true"
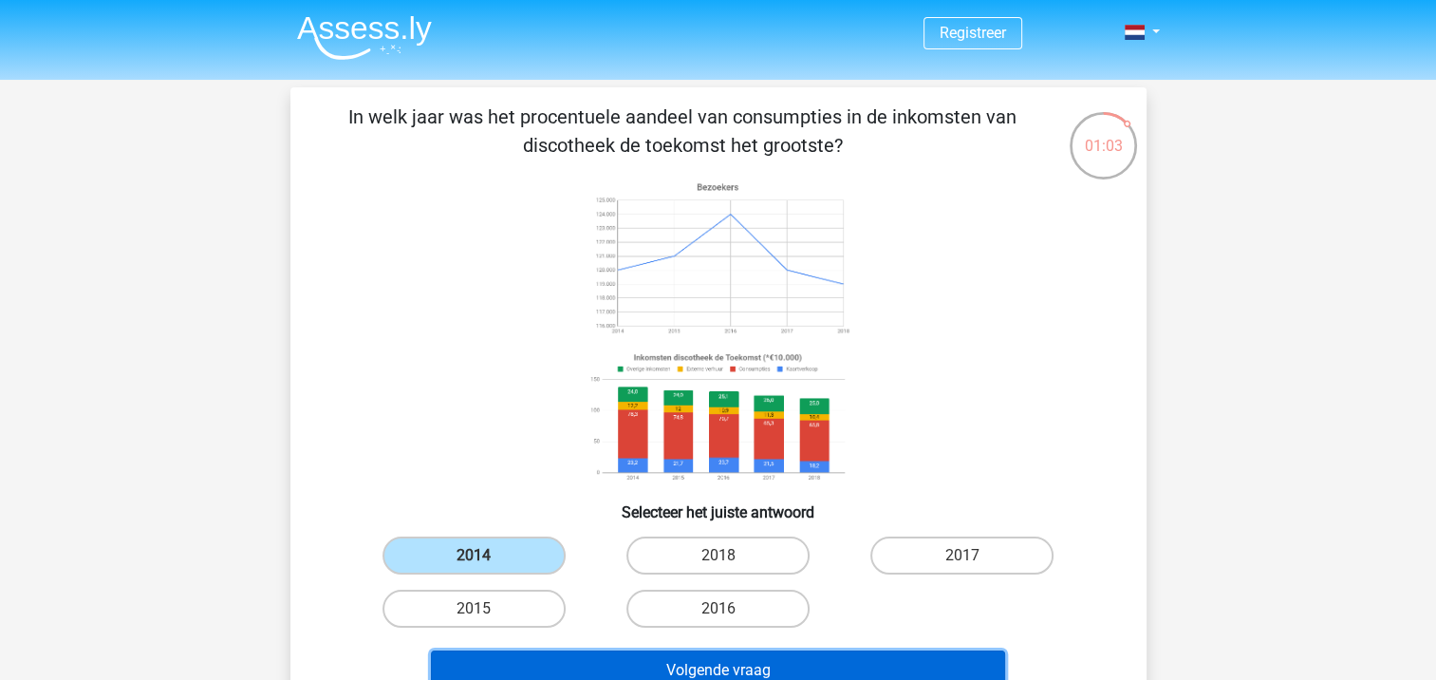
click at [691, 657] on button "Volgende vraag" at bounding box center [718, 670] width 574 height 40
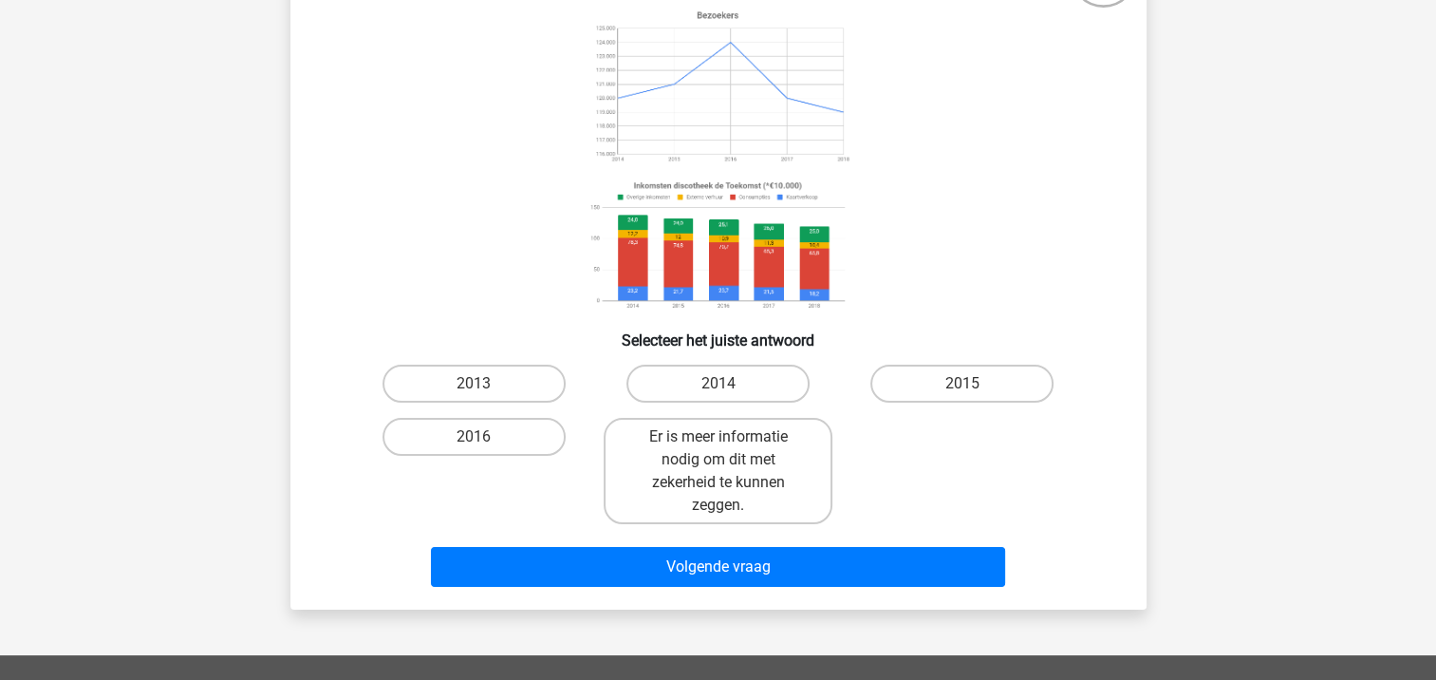
scroll to position [190, 0]
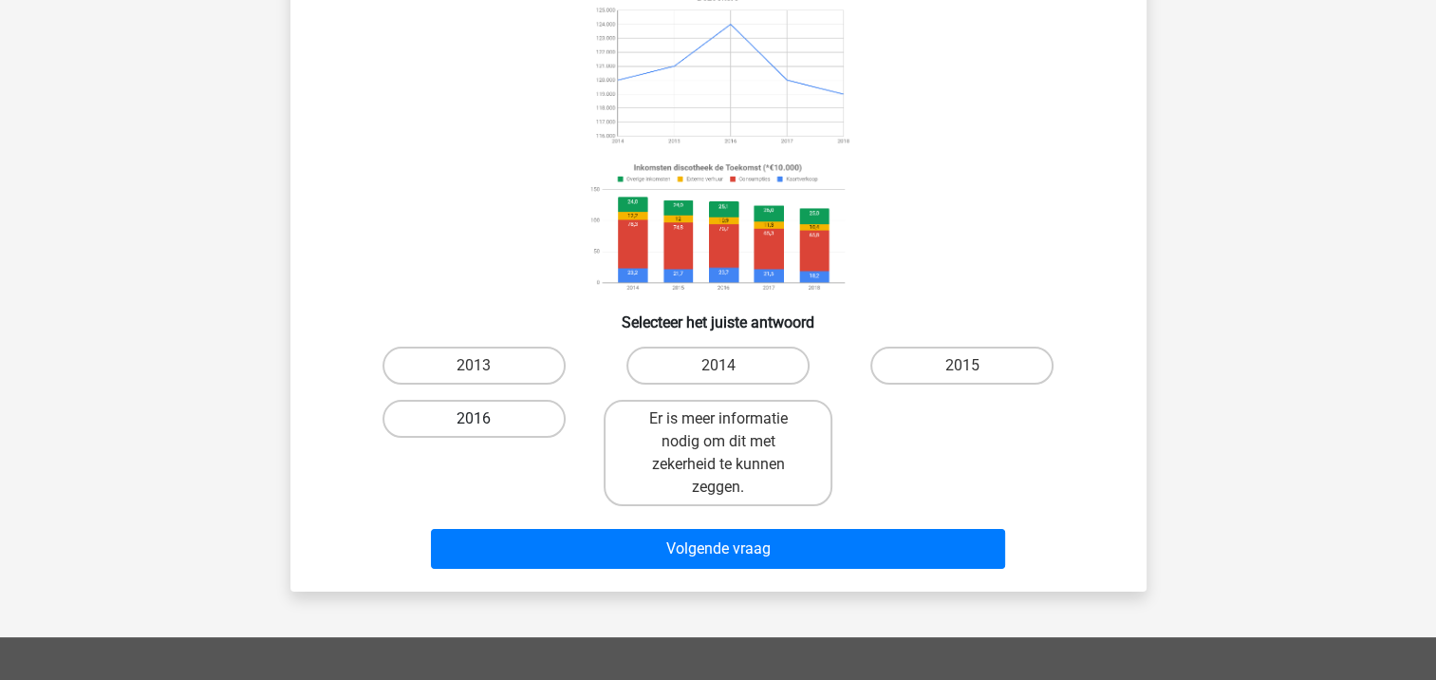
click at [520, 414] on label "2016" at bounding box center [473, 419] width 183 height 38
click at [486, 419] on input "2016" at bounding box center [480, 425] width 12 height 12
radio input "true"
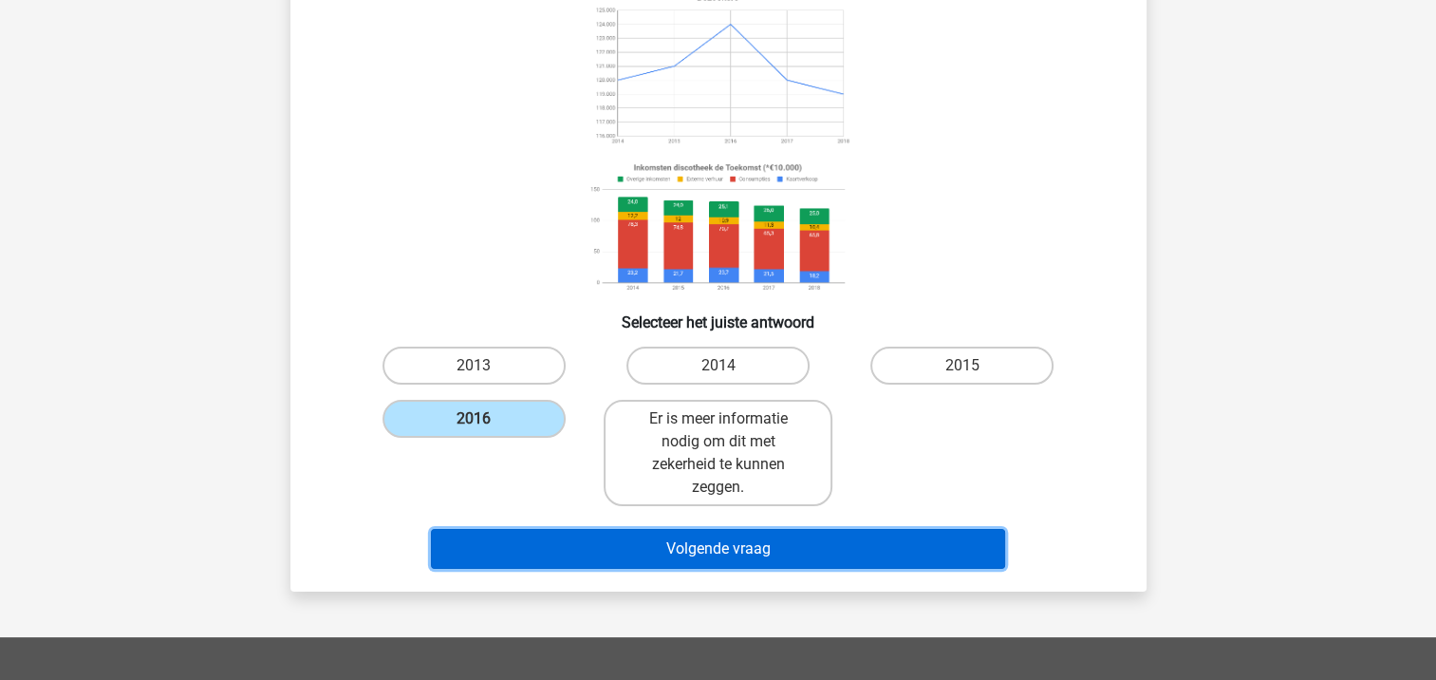
click at [672, 547] on button "Volgende vraag" at bounding box center [718, 549] width 574 height 40
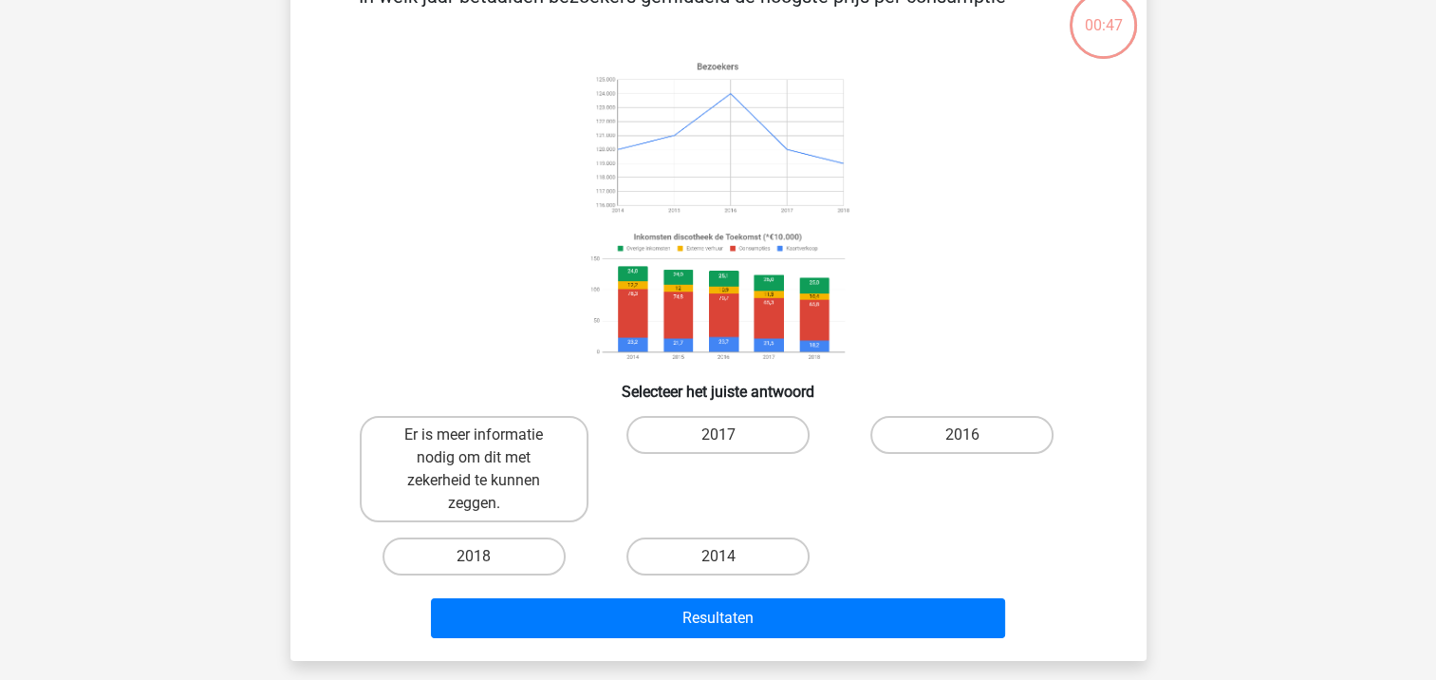
scroll to position [87, 0]
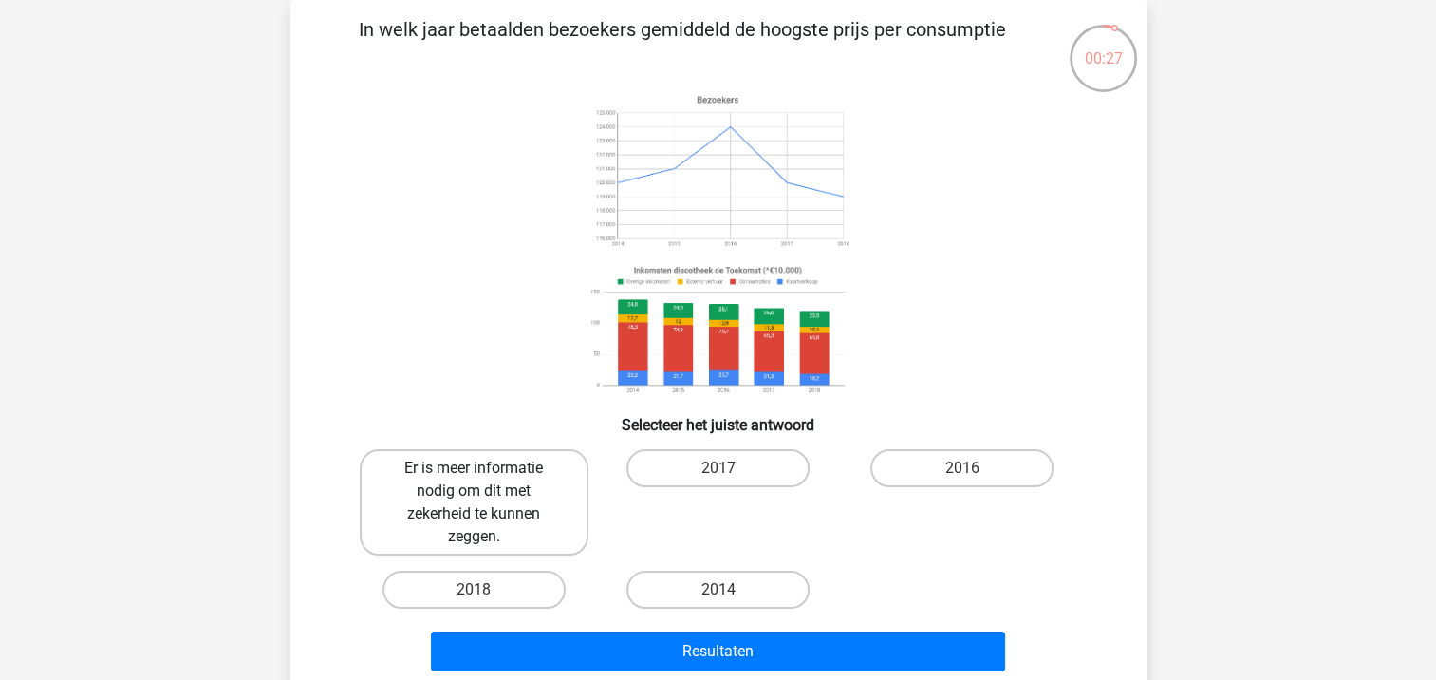
click at [547, 504] on label "Er is meer informatie nodig om dit met zekerheid te kunnen zeggen." at bounding box center [474, 502] width 229 height 106
click at [486, 480] on input "Er is meer informatie nodig om dit met zekerheid te kunnen zeggen." at bounding box center [480, 474] width 12 height 12
radio input "true"
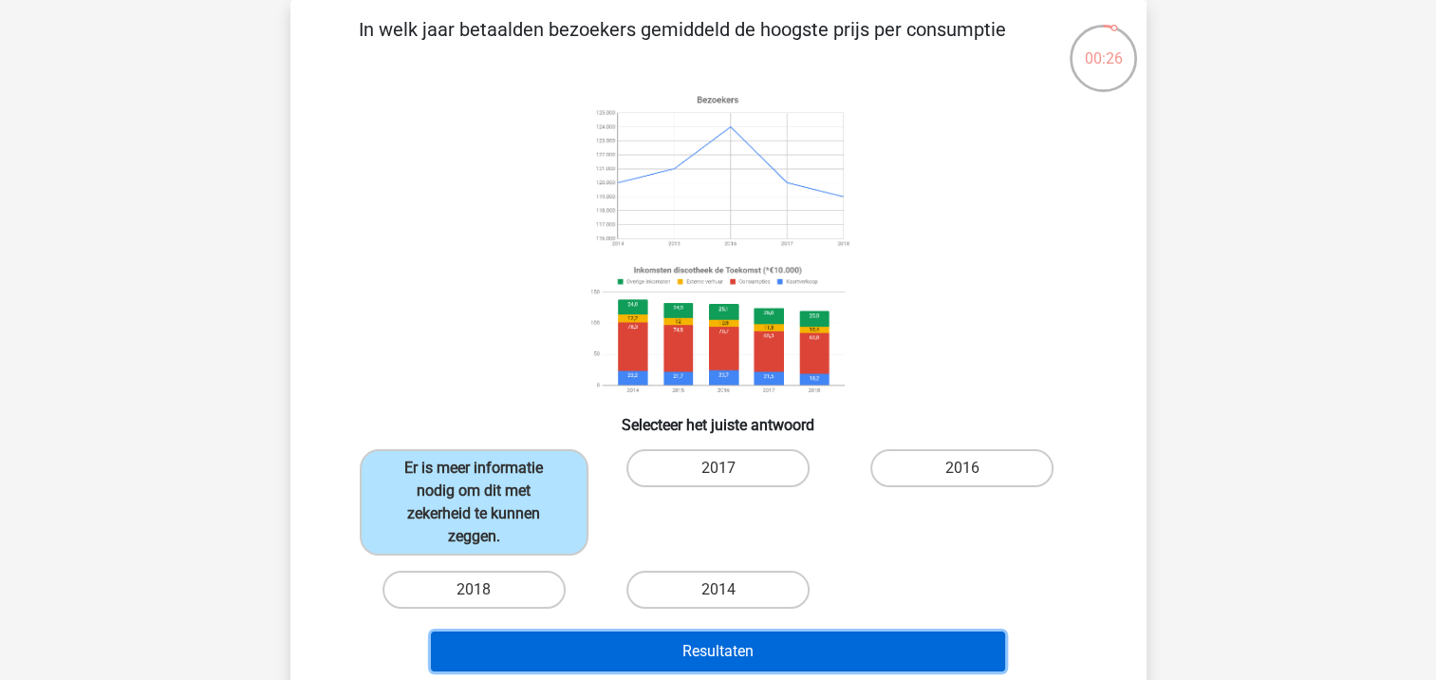
click at [797, 662] on button "Resultaten" at bounding box center [718, 651] width 574 height 40
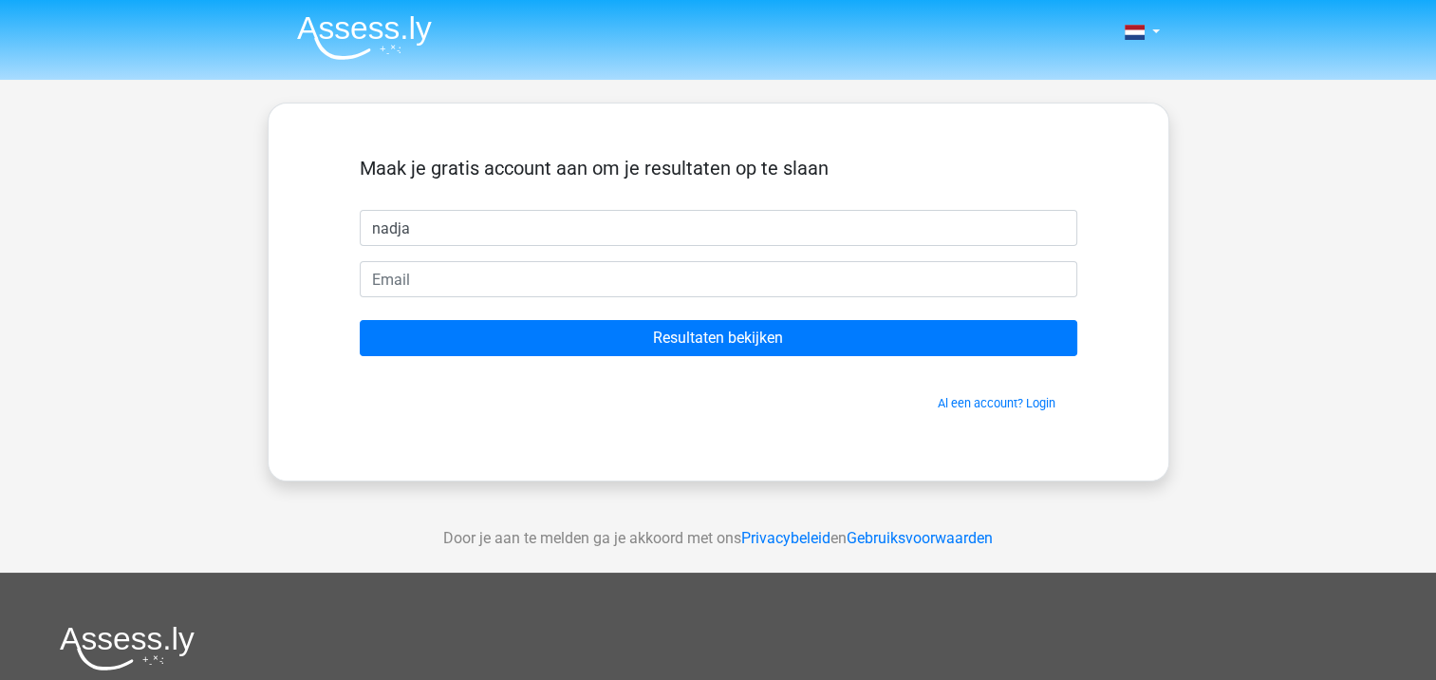
type input "nadja"
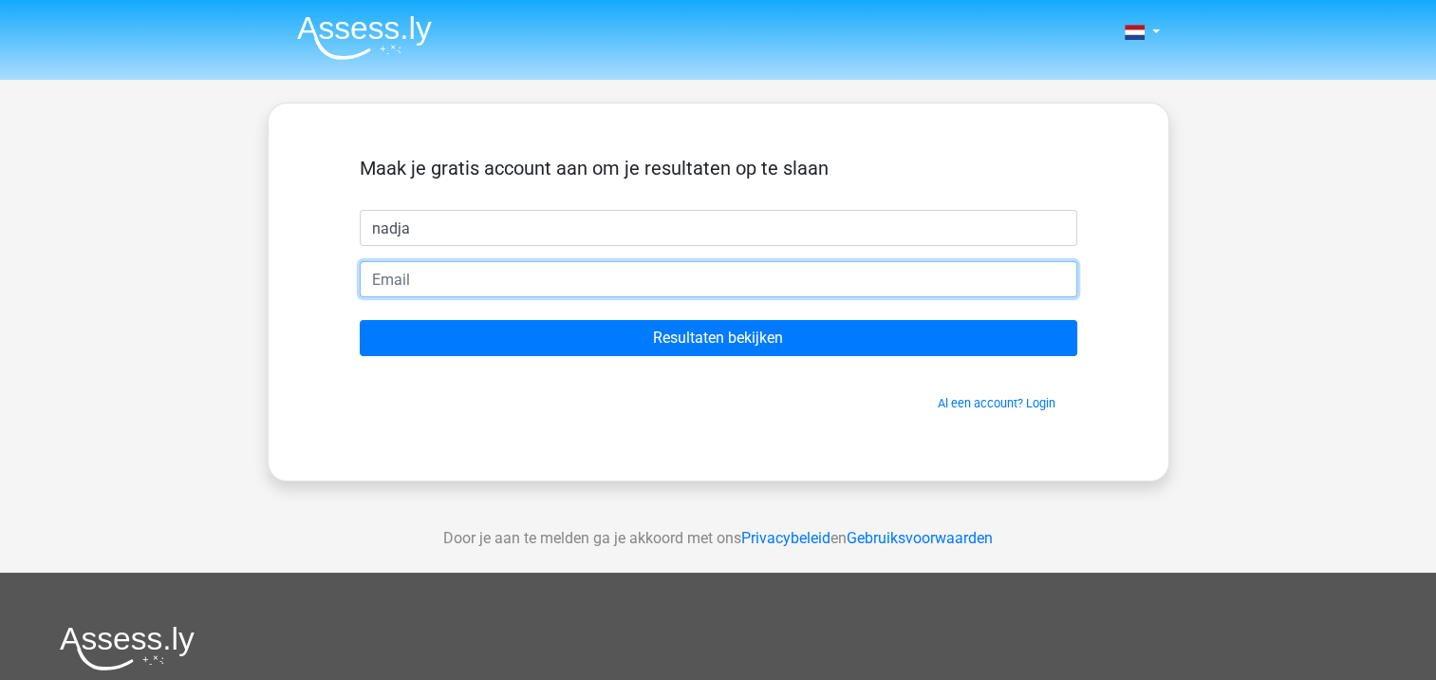
click at [519, 286] on input "email" at bounding box center [719, 279] width 718 height 36
type input "nadja19841@hotmail.com"
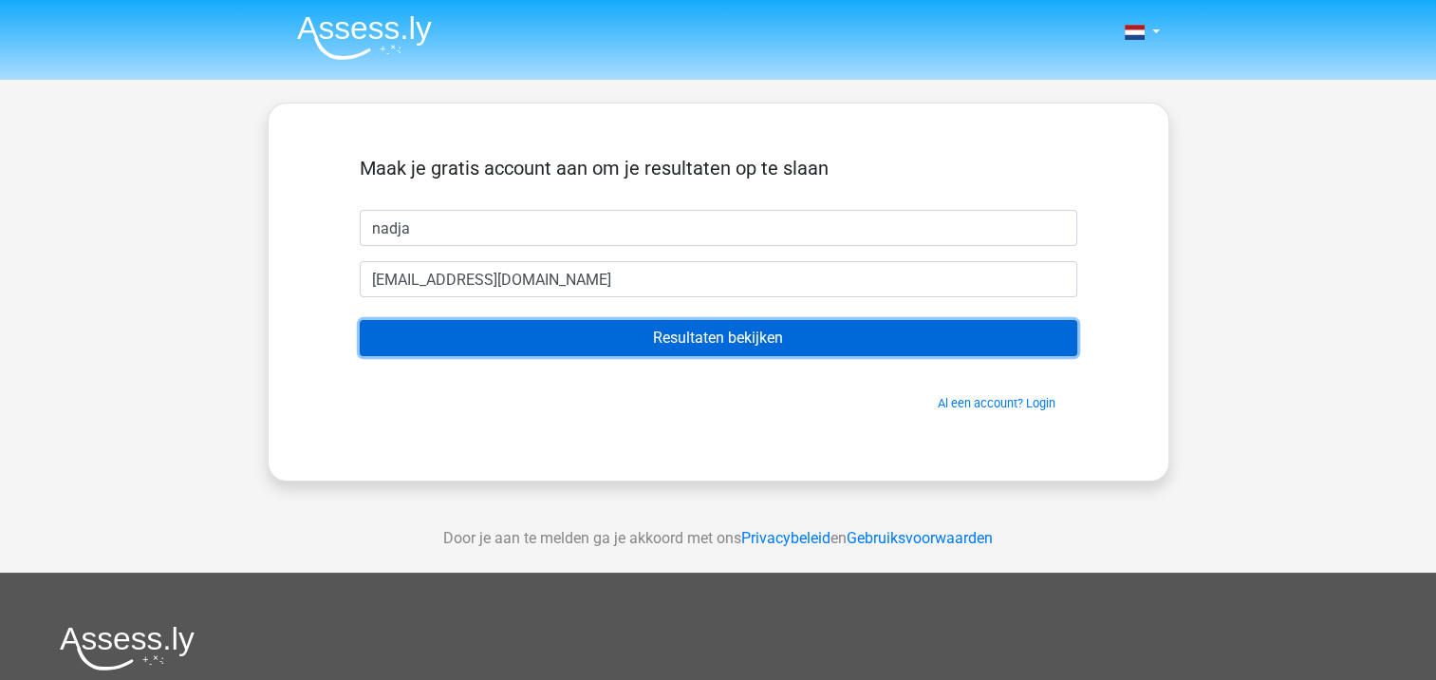
click at [812, 346] on input "Resultaten bekijken" at bounding box center [719, 338] width 718 height 36
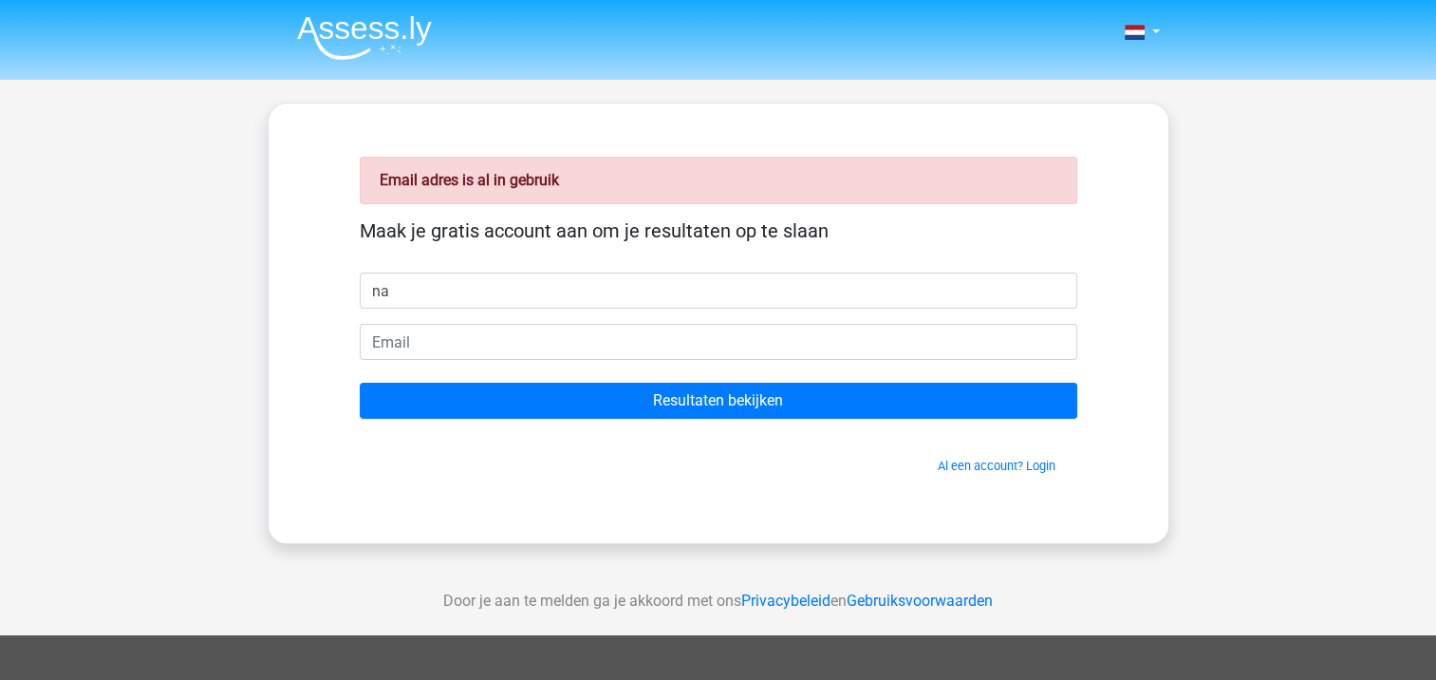
type input "nadja"
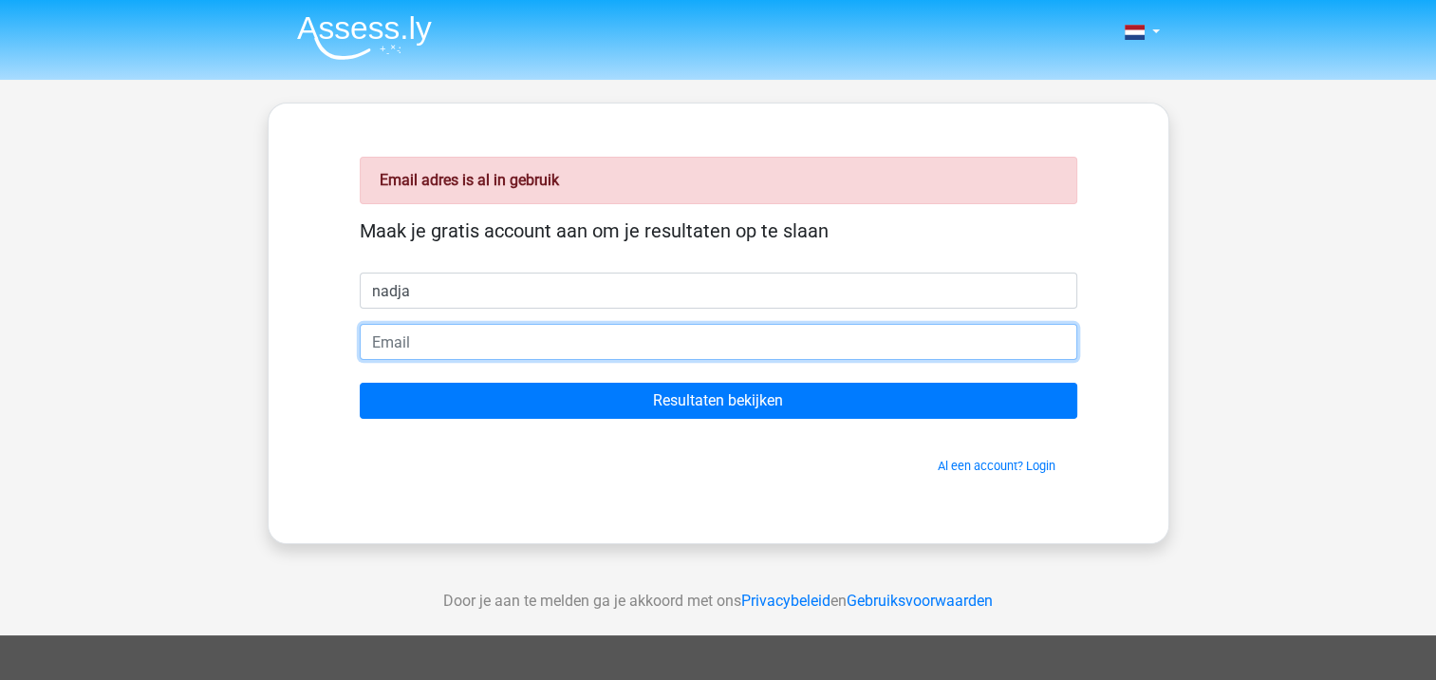
click at [488, 350] on input "email" at bounding box center [719, 342] width 718 height 36
type input "[EMAIL_ADDRESS][DOMAIN_NAME]"
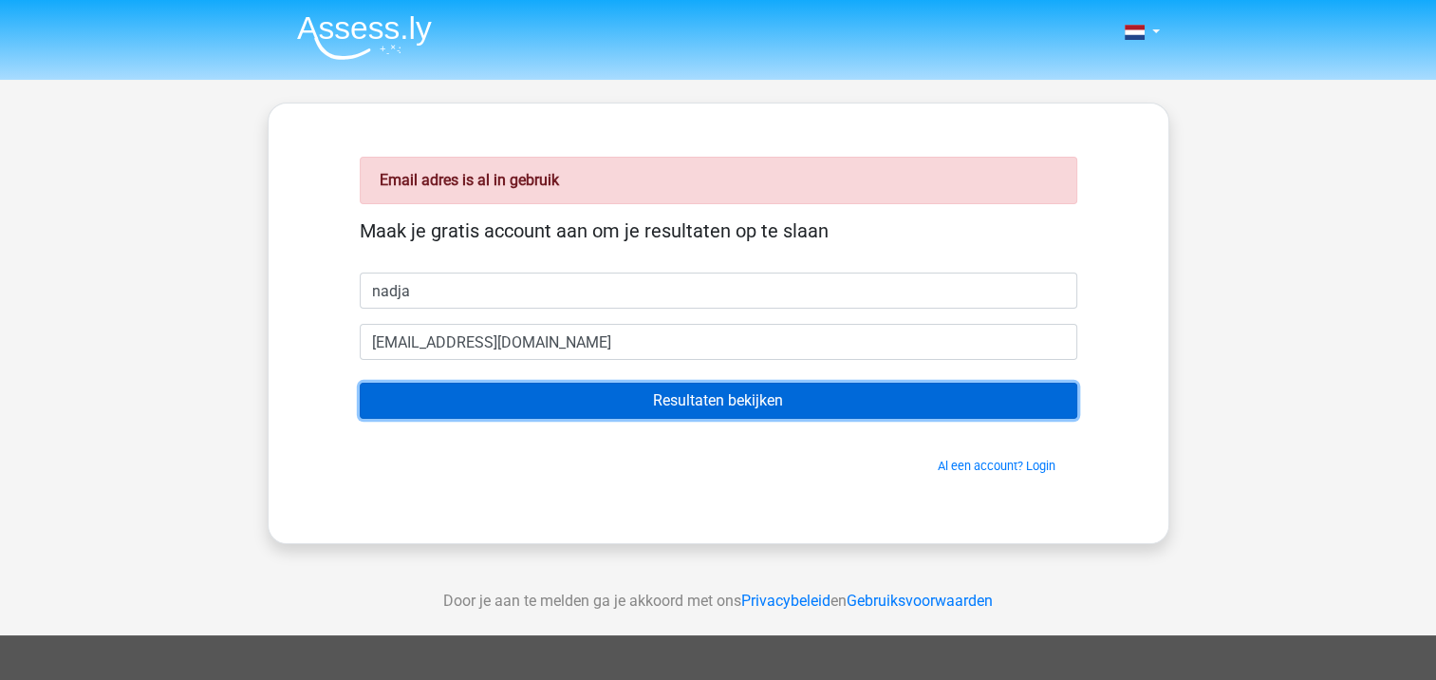
click at [680, 391] on input "Resultaten bekijken" at bounding box center [719, 400] width 718 height 36
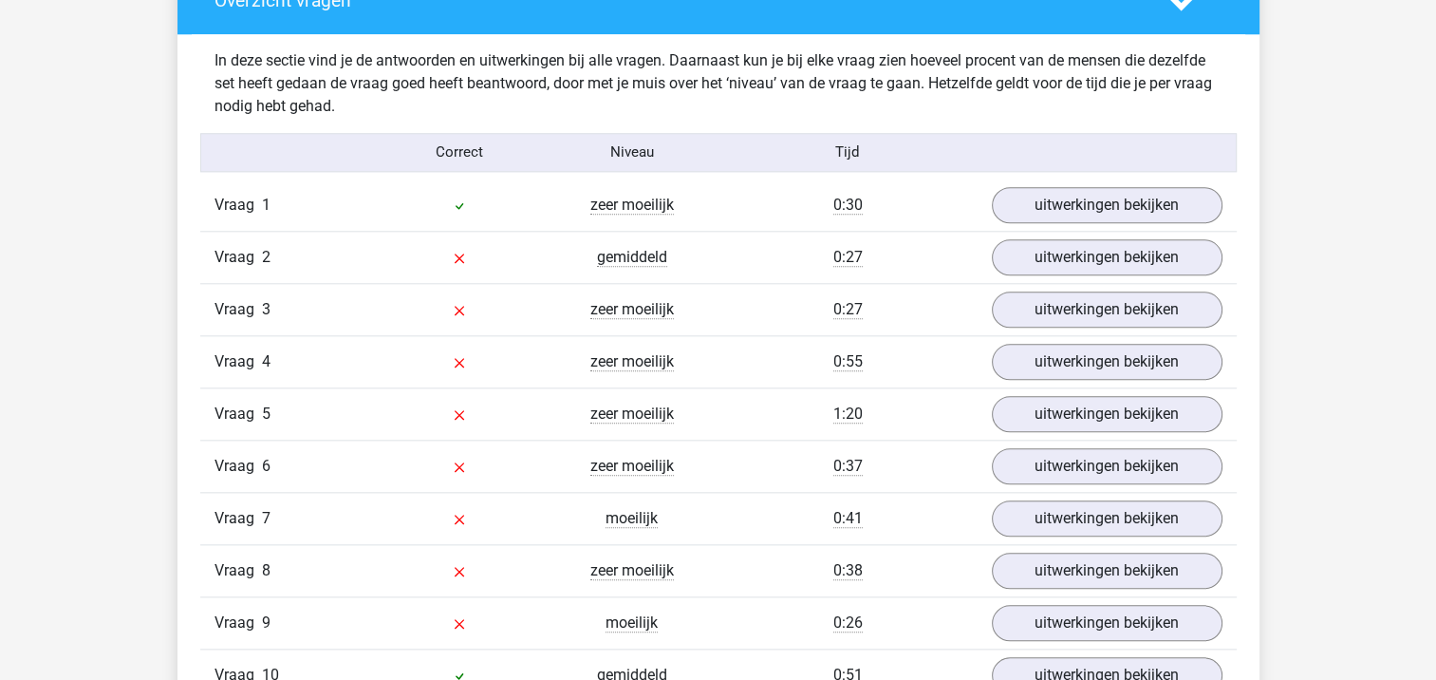
scroll to position [2088, 0]
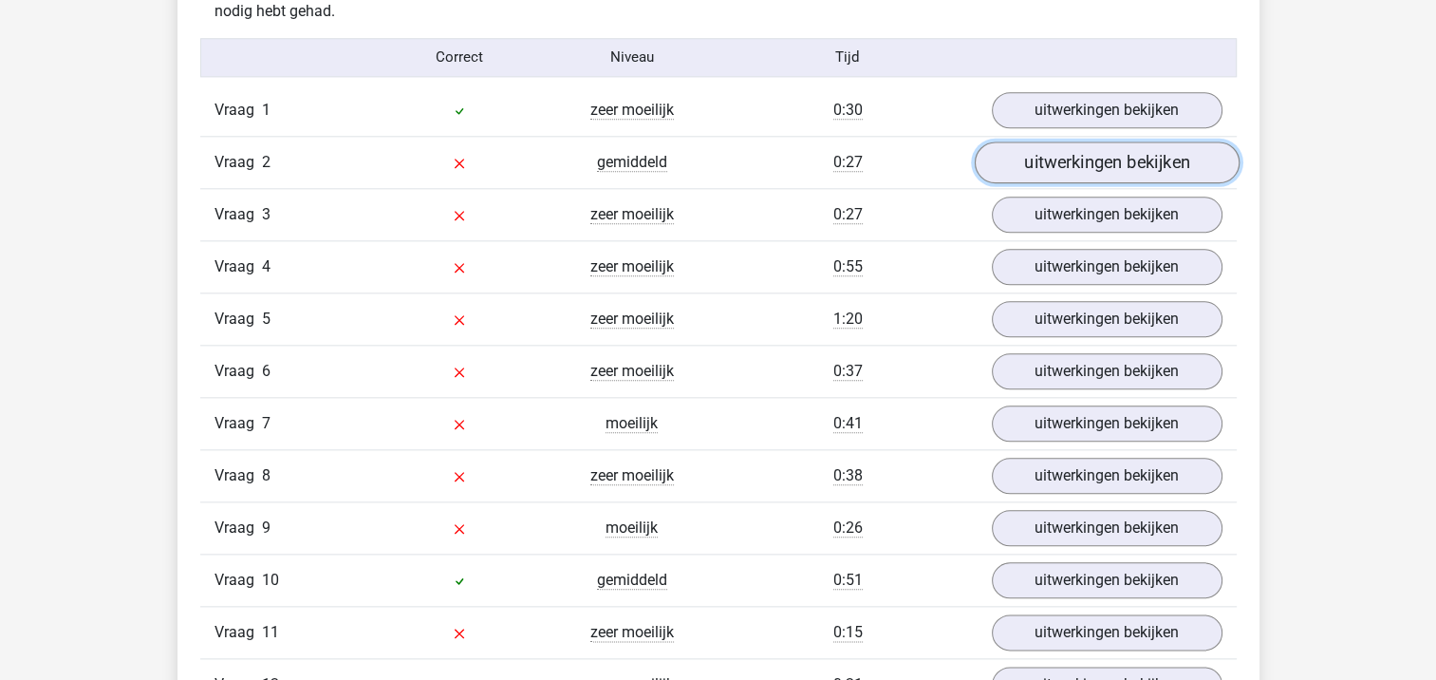
click at [1044, 162] on link "uitwerkingen bekijken" at bounding box center [1106, 162] width 265 height 42
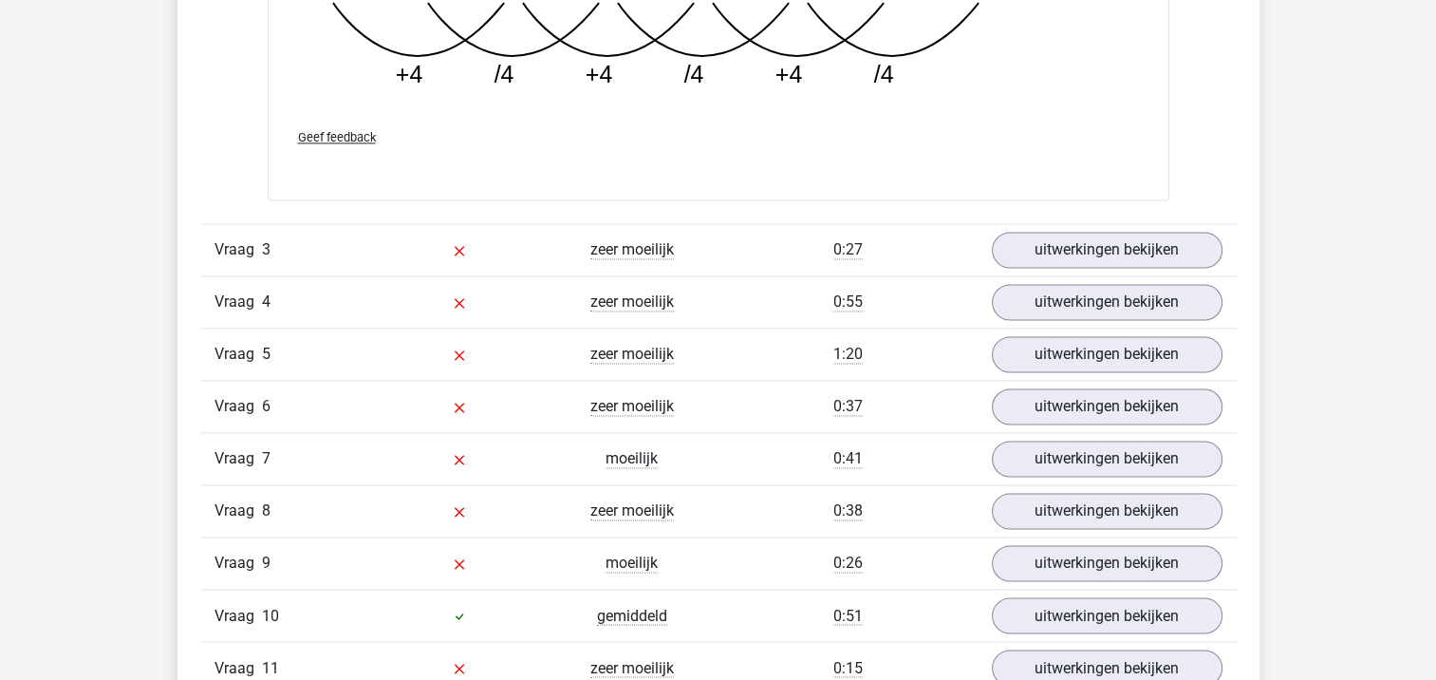
scroll to position [3037, 0]
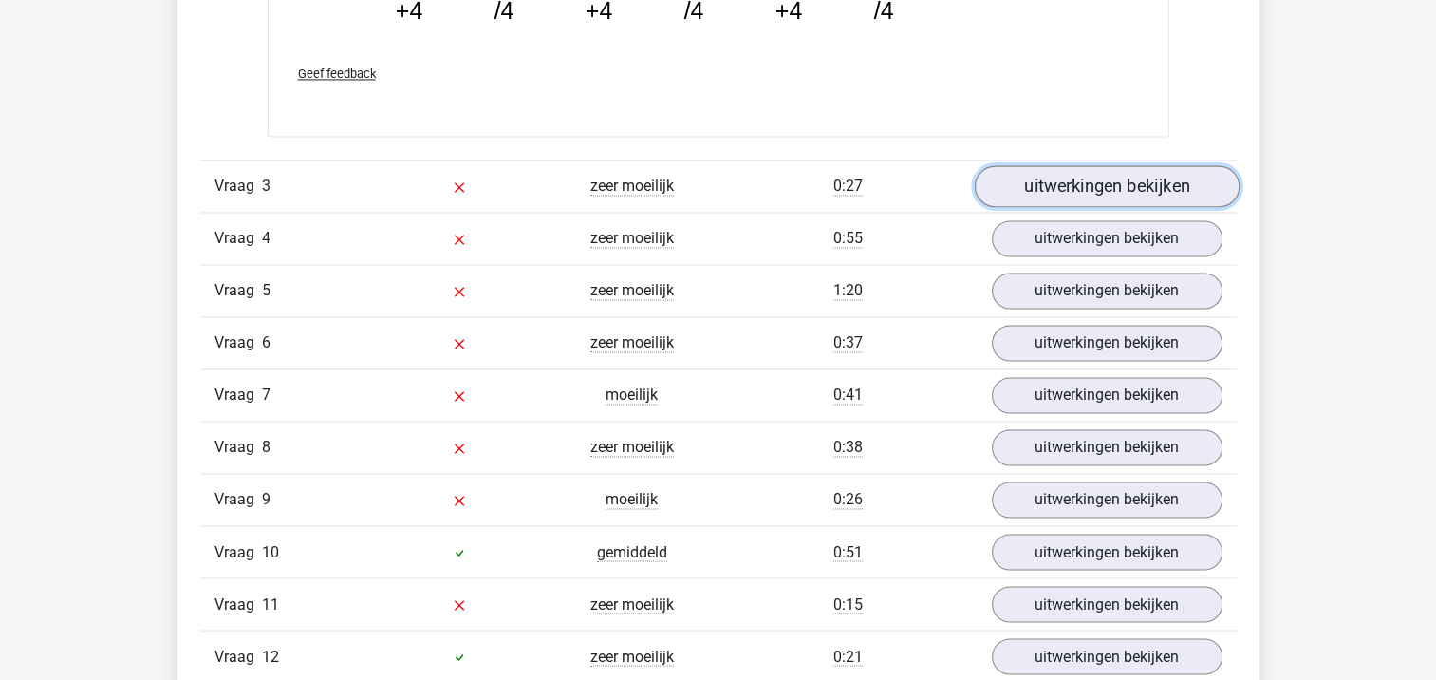
click at [1015, 185] on link "uitwerkingen bekijken" at bounding box center [1106, 186] width 265 height 42
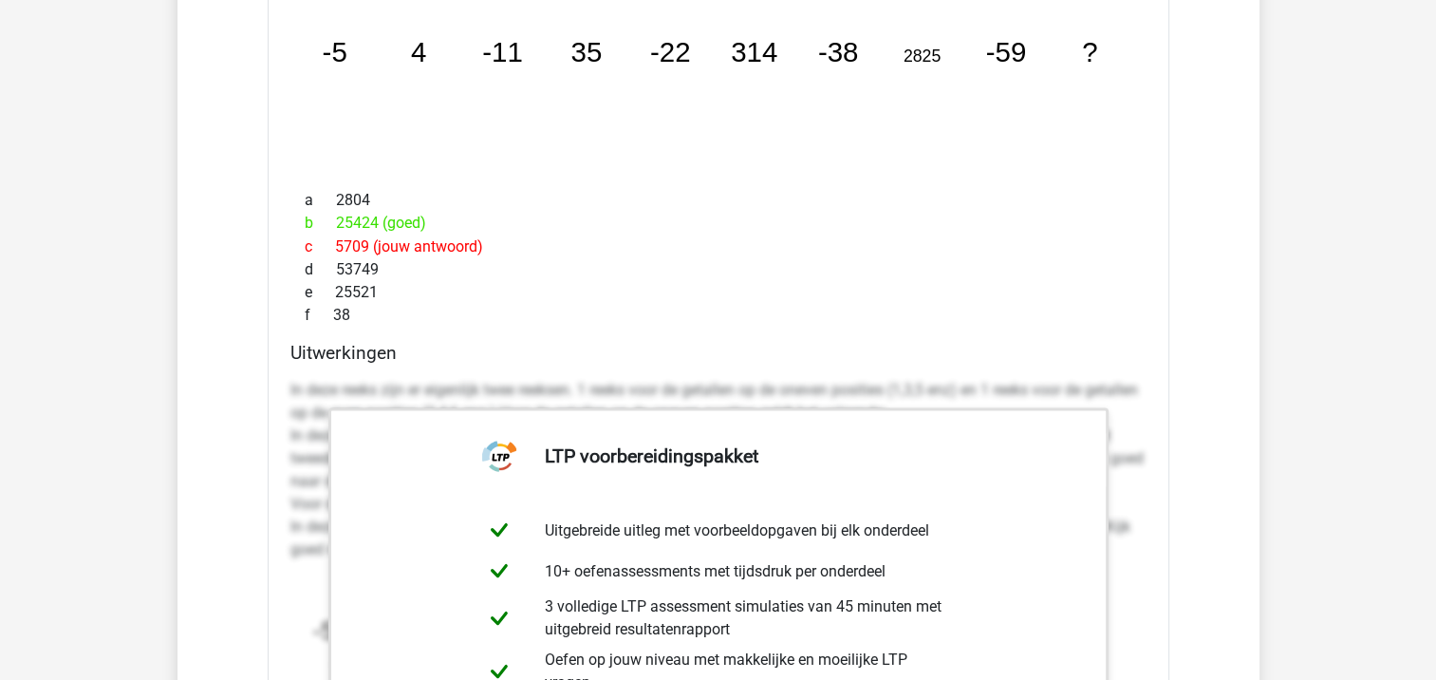
scroll to position [3322, 0]
